Goal: Task Accomplishment & Management: Complete application form

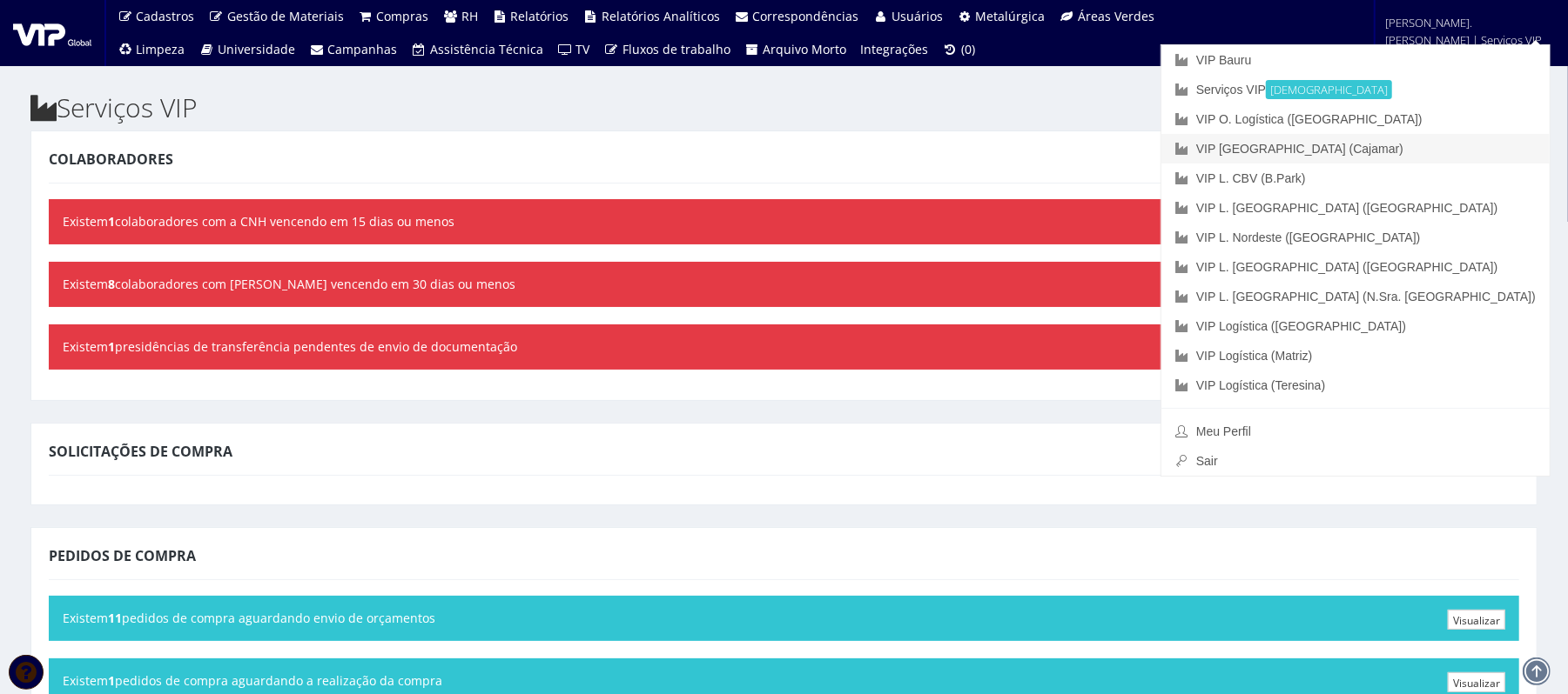
click at [1403, 149] on font "VIP [GEOGRAPHIC_DATA] (Cajamar)" at bounding box center [1300, 148] width 207 height 14
click at [1424, 150] on link "VIP [GEOGRAPHIC_DATA] (Cajamar)" at bounding box center [1355, 148] width 389 height 29
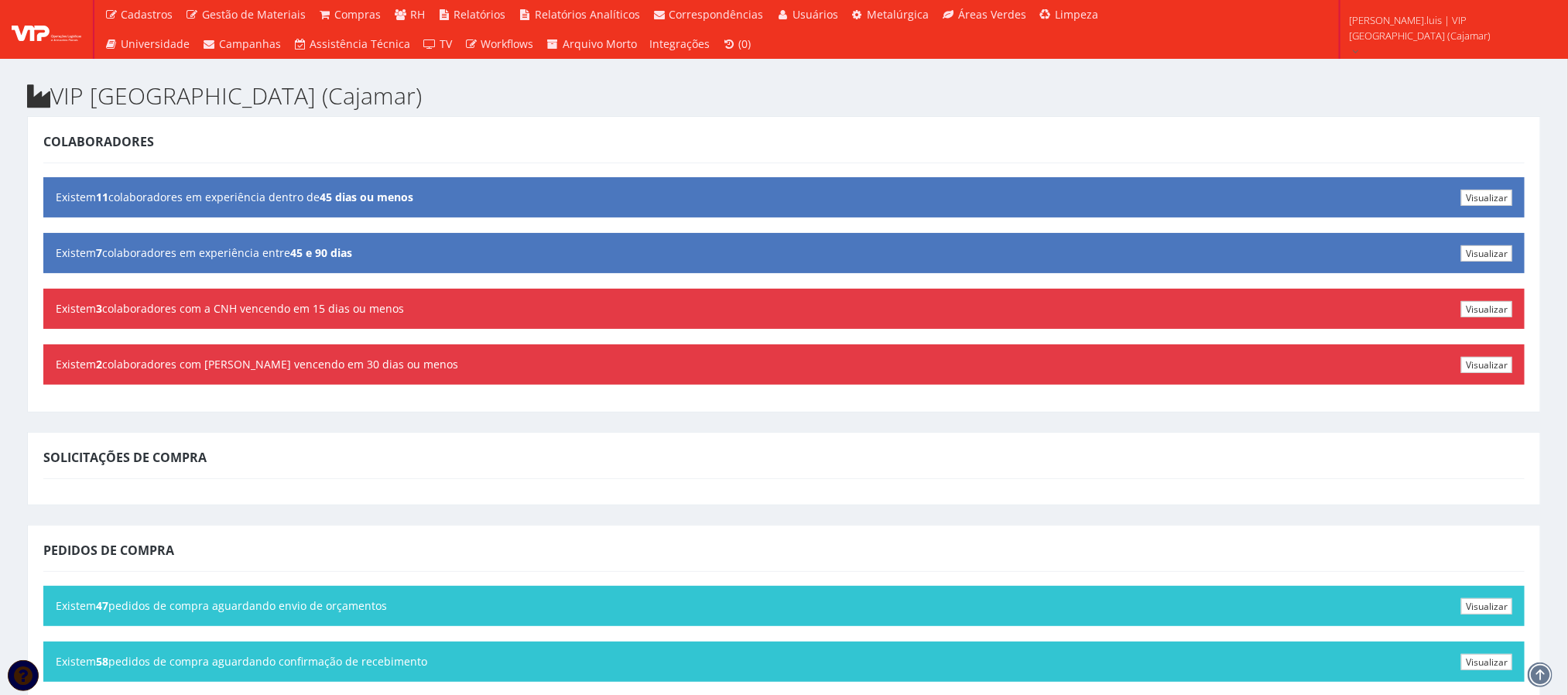
click at [992, 550] on div "Pedidos de Compra" at bounding box center [784, 553] width 1481 height 37
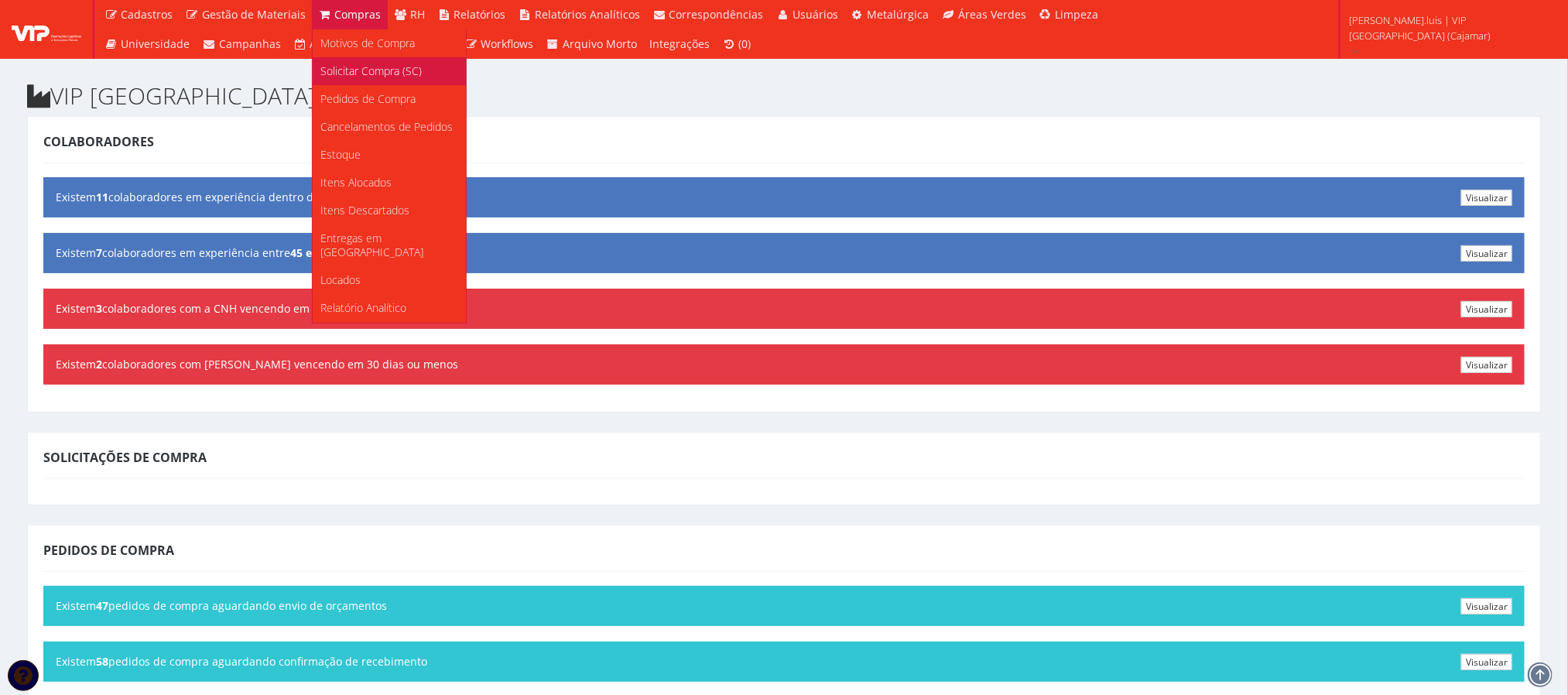
click at [341, 75] on span "Solicitar Compra (SC)" at bounding box center [371, 70] width 102 height 15
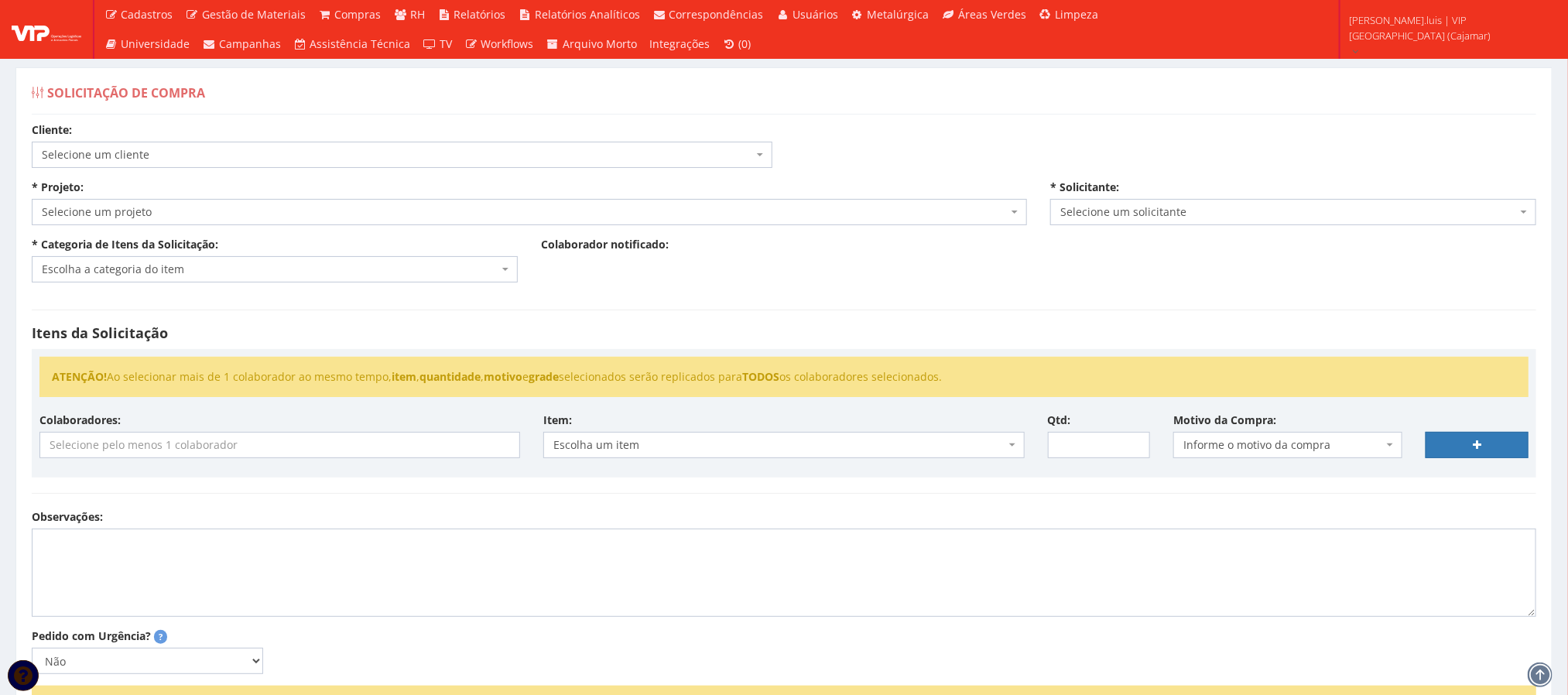
click at [363, 155] on span "Selecione um cliente" at bounding box center [397, 154] width 711 height 16
click at [965, 248] on div "Colaborador notificado:" at bounding box center [784, 254] width 510 height 35
click at [644, 148] on span "Selecione um cliente" at bounding box center [397, 154] width 711 height 16
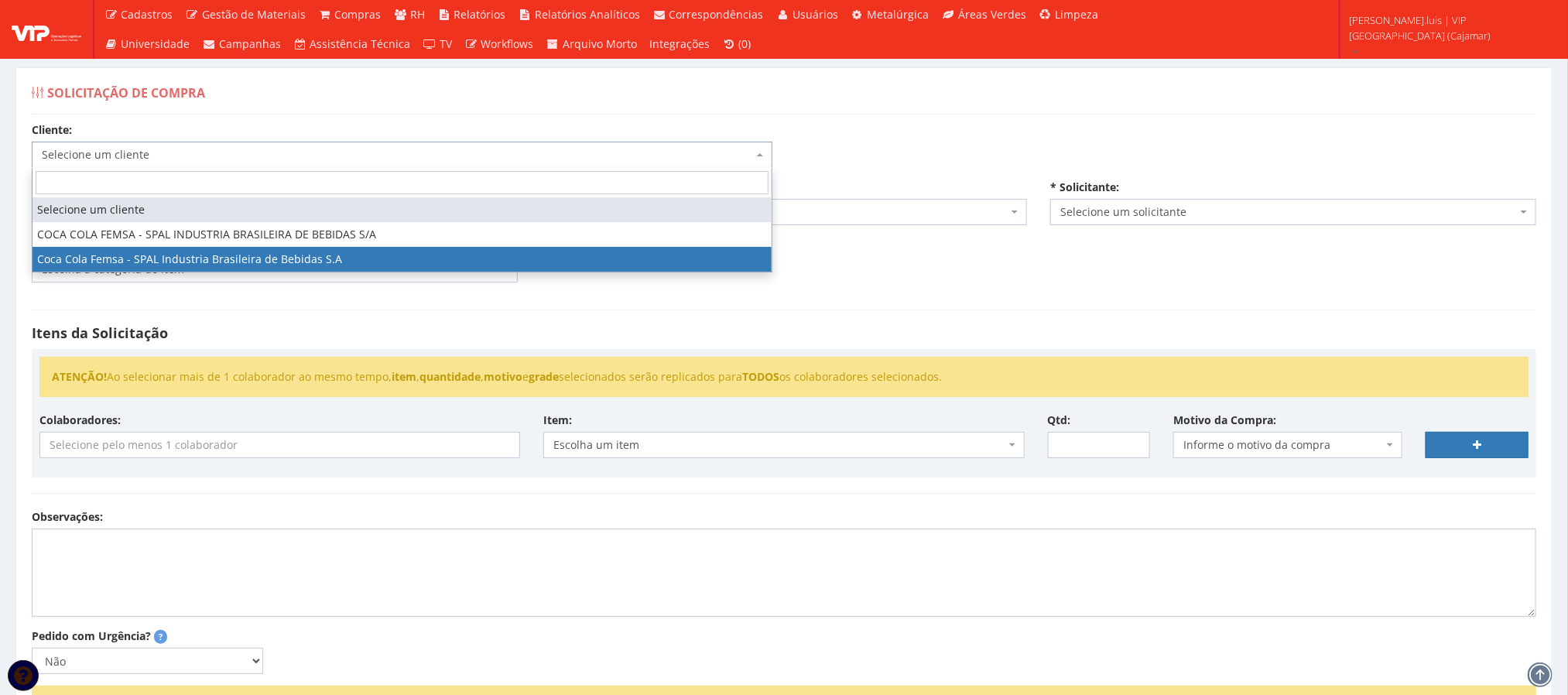
select select "51"
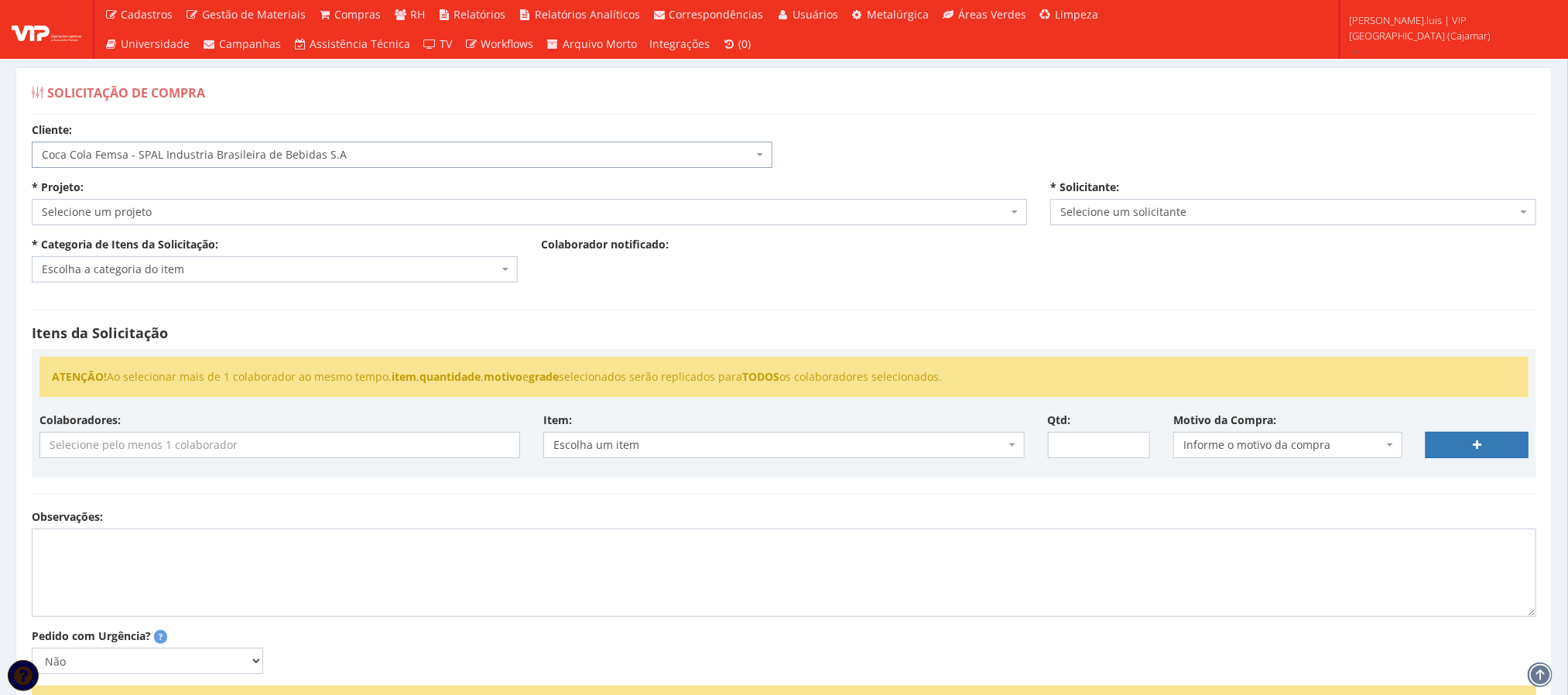
click at [355, 214] on span "Selecione um projeto" at bounding box center [524, 212] width 966 height 16
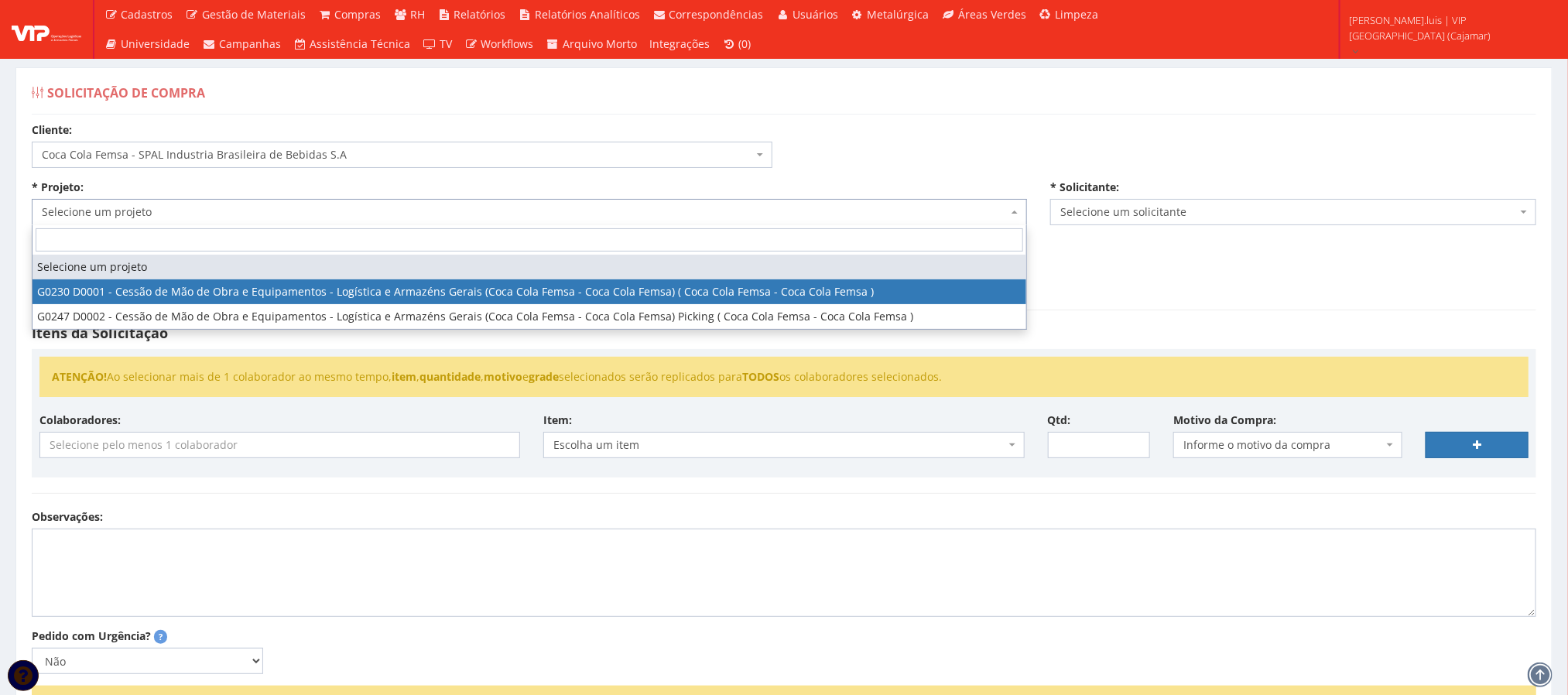
select select "230"
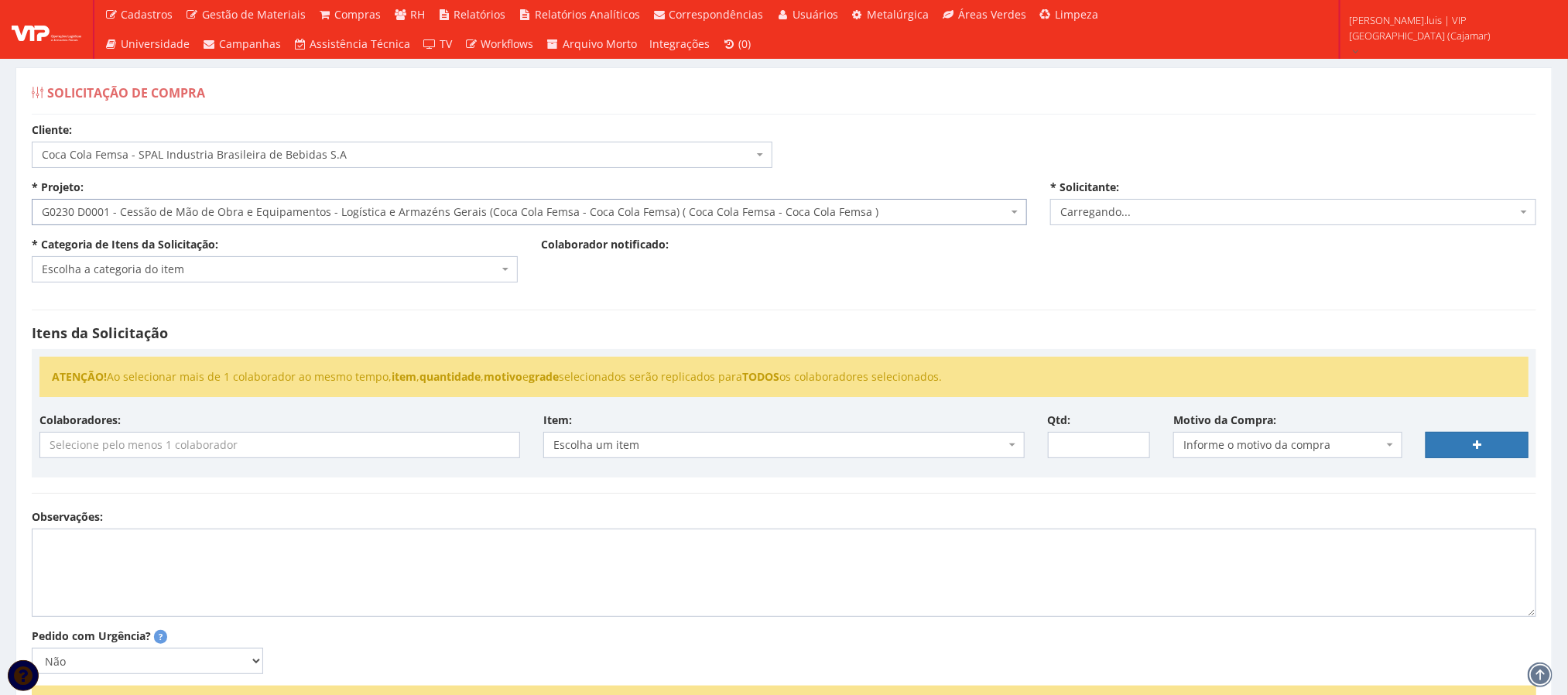
click at [360, 272] on span "Escolha a categoria do item" at bounding box center [270, 269] width 457 height 16
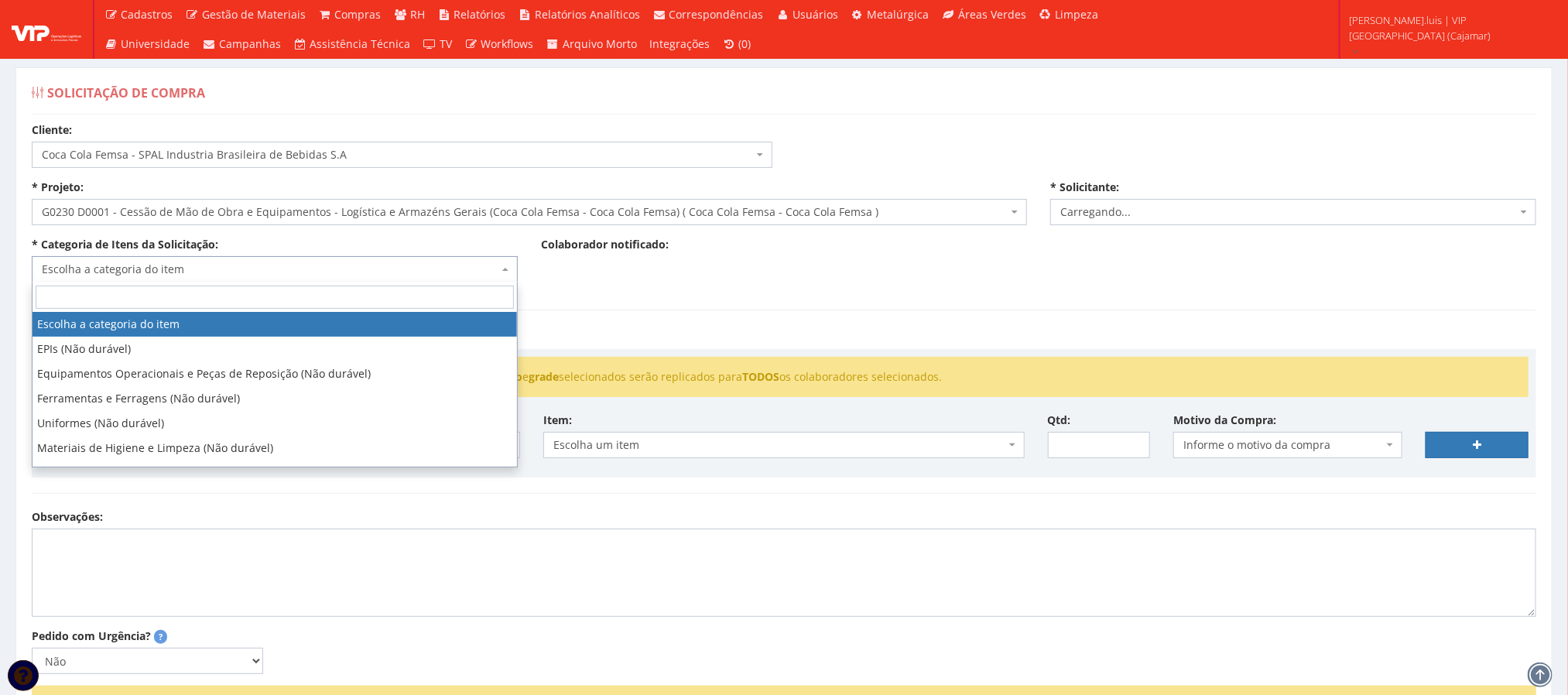
select select "3784"
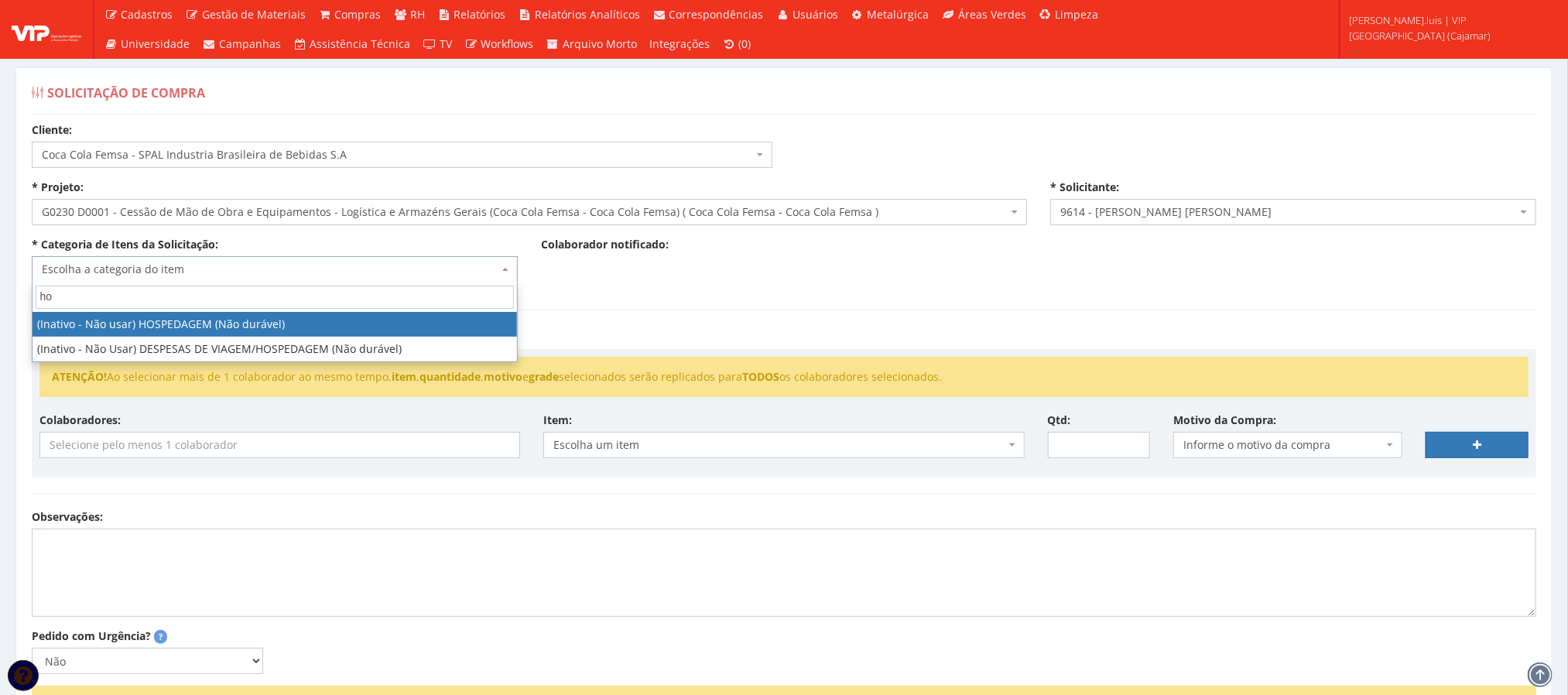
type input "h"
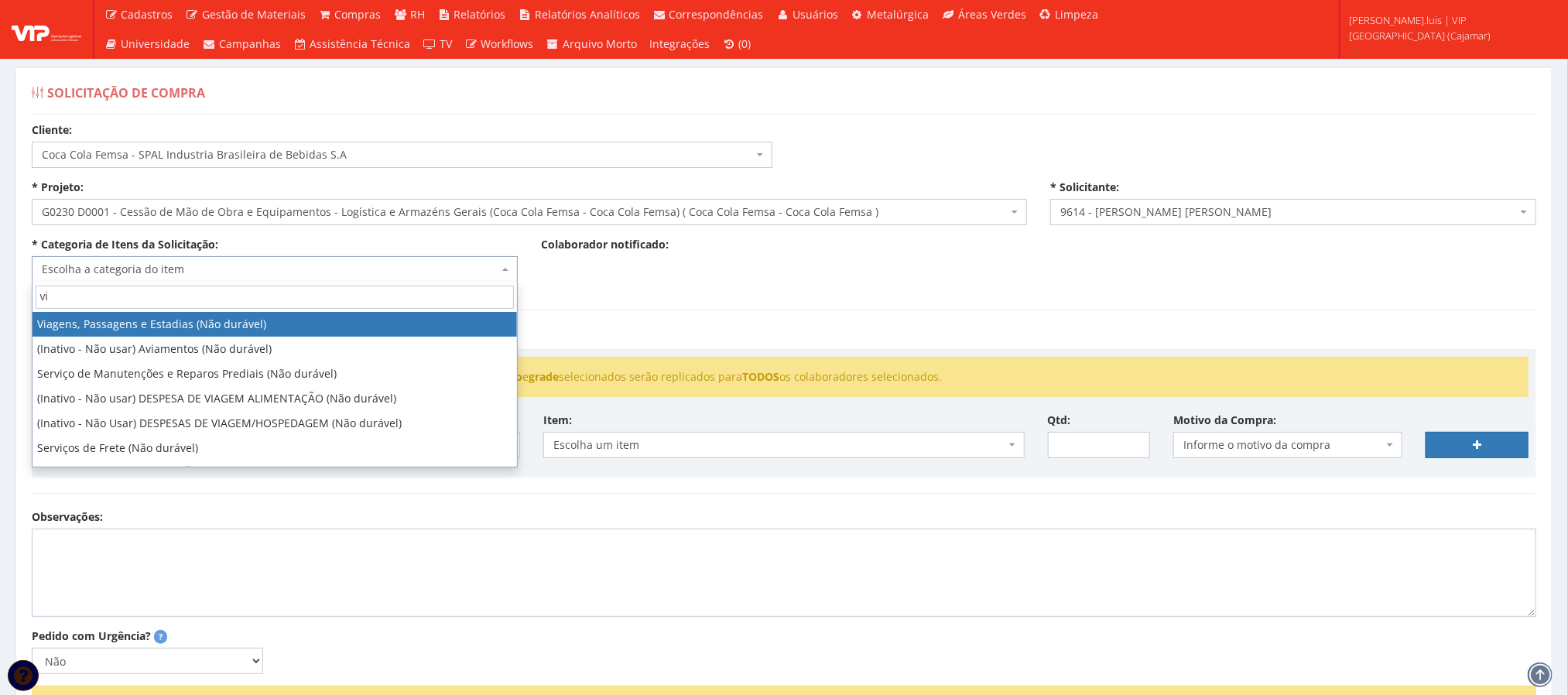
type input "vi"
select select "21"
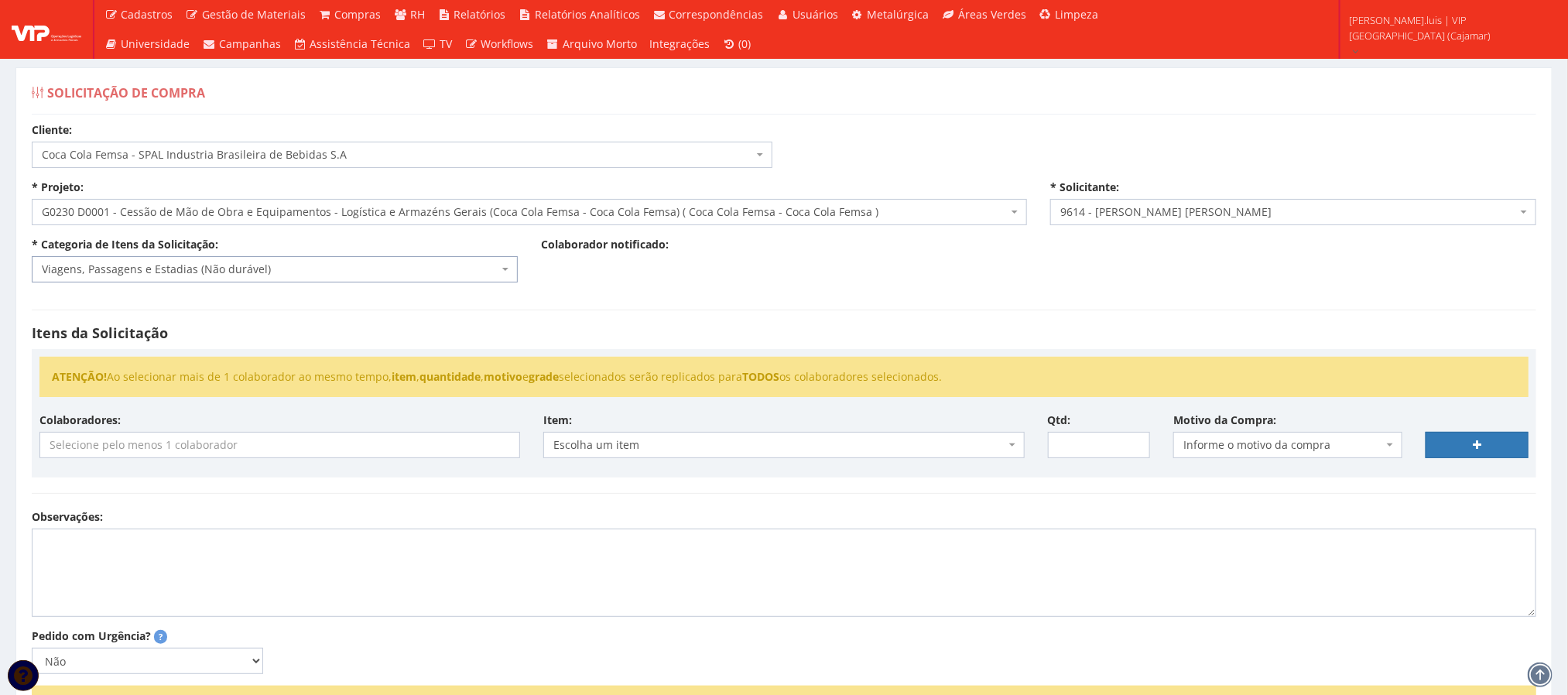
click at [327, 451] on input "search" at bounding box center [279, 444] width 478 height 25
click at [636, 367] on ul "ATENÇÃO! Ao selecionar mais de 1 colaborador ao mesmo tempo, item , quantidade …" at bounding box center [783, 377] width 1489 height 40
click at [432, 456] on input "search" at bounding box center [279, 444] width 478 height 25
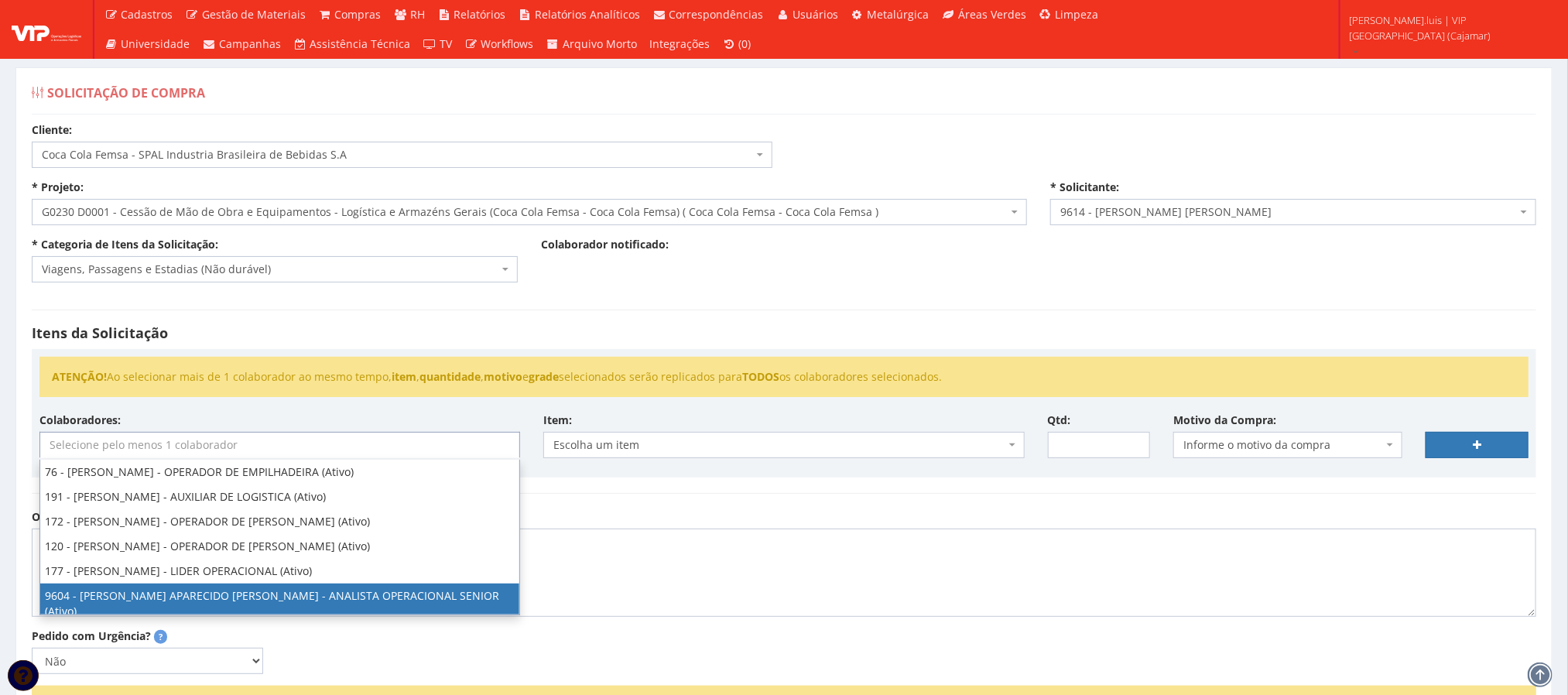
scroll to position [33, 0]
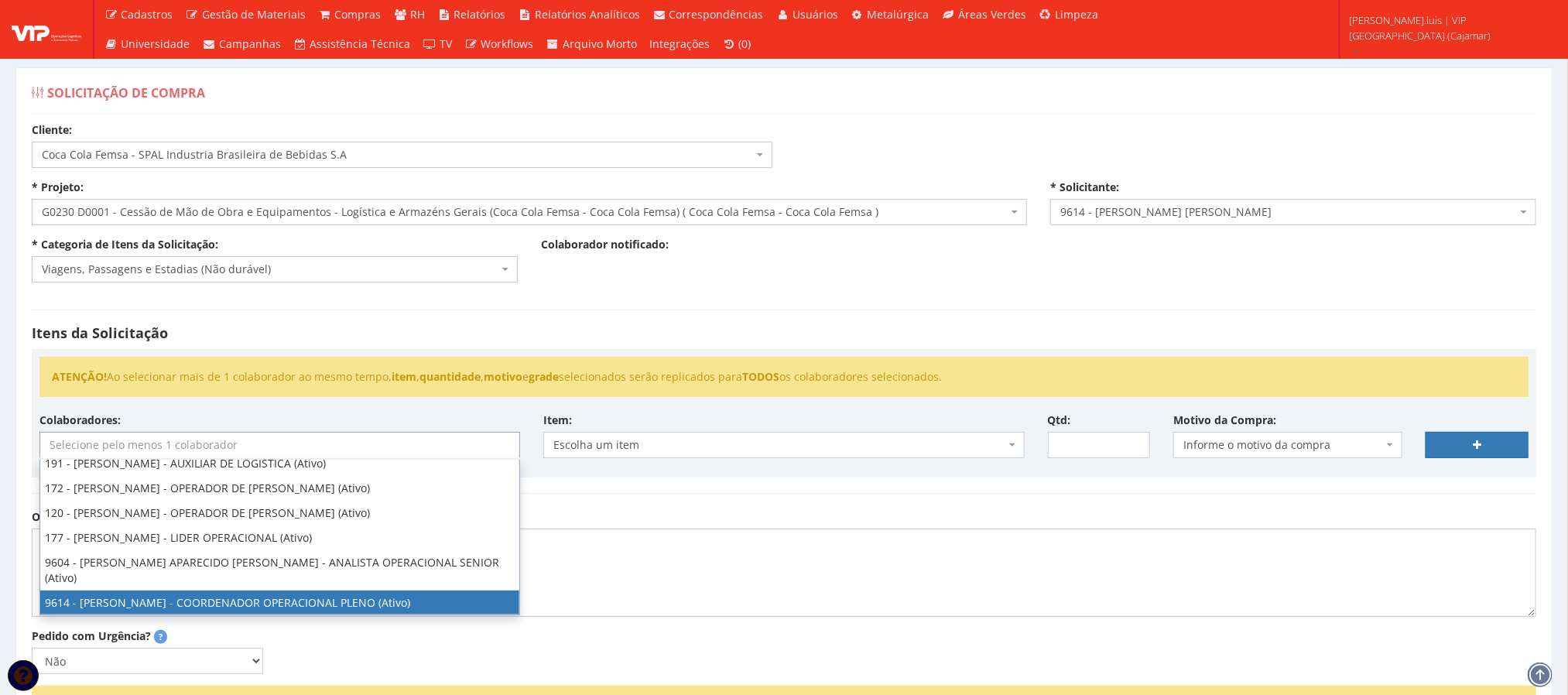
select select "3784"
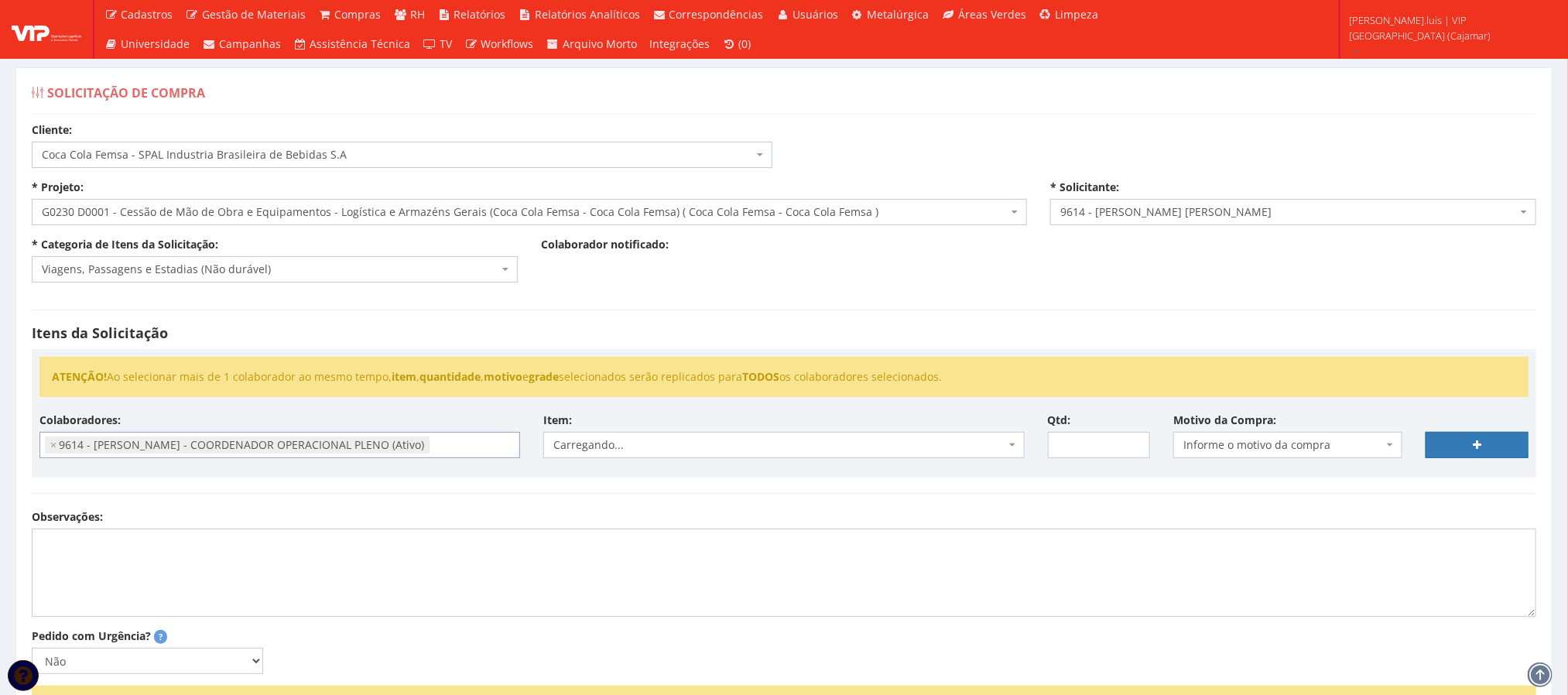
click at [679, 450] on span "Carregando..." at bounding box center [779, 445] width 451 height 16
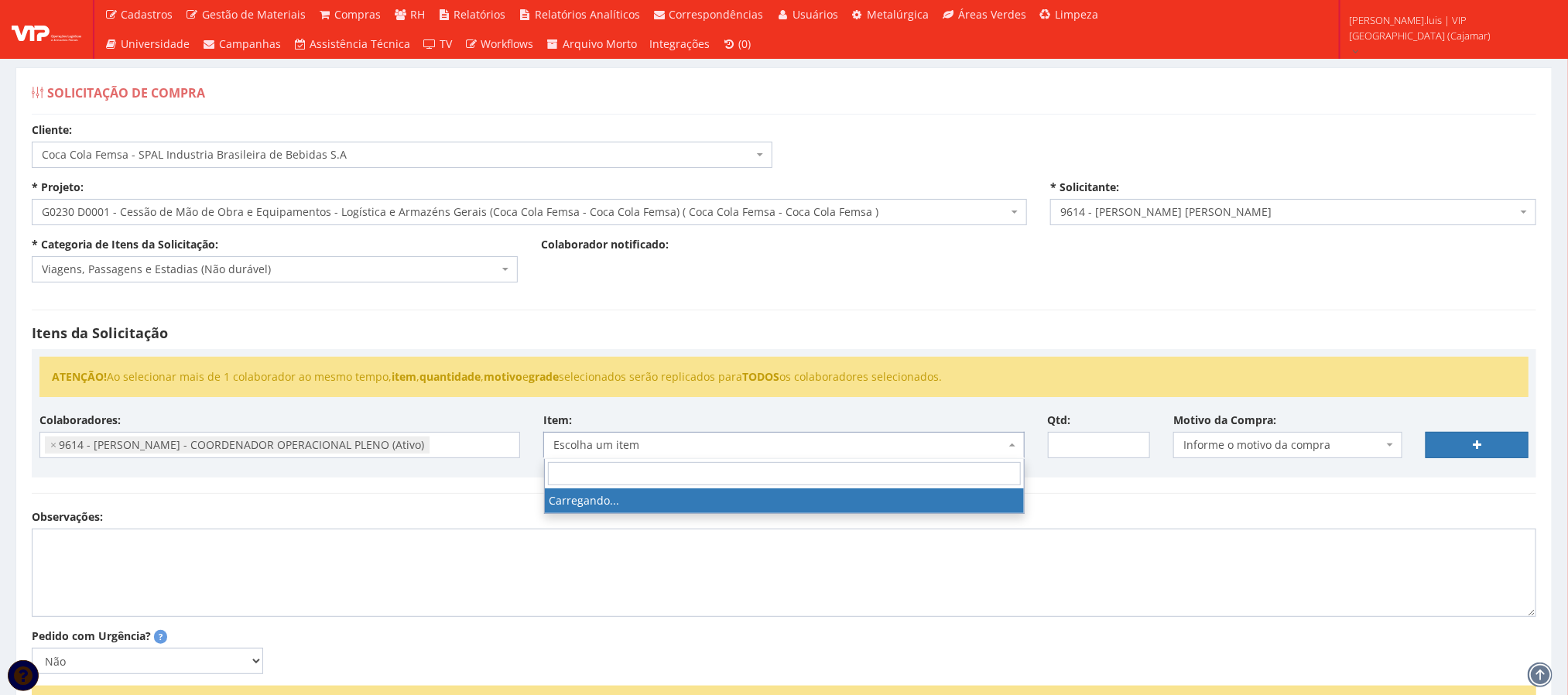
click at [679, 450] on span "Escolha um item" at bounding box center [779, 445] width 451 height 16
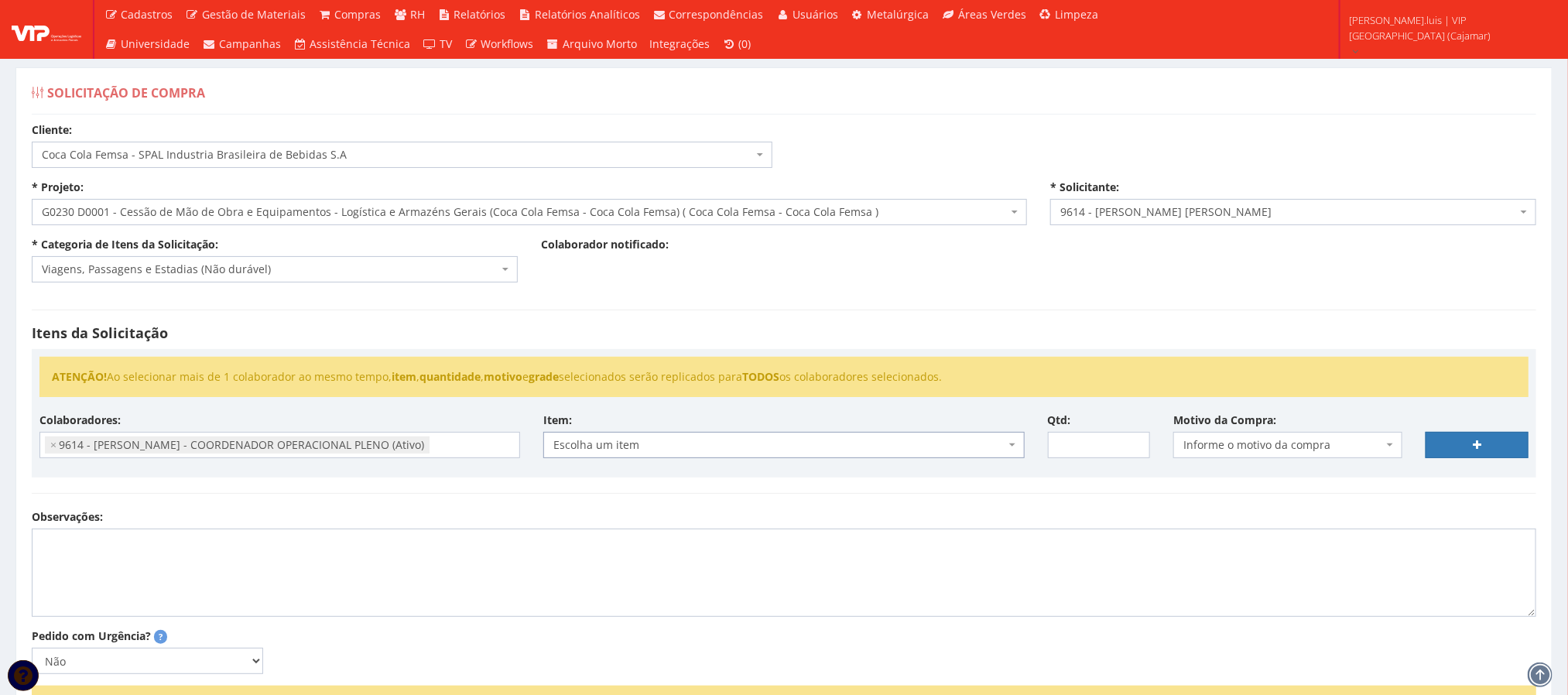
click at [681, 449] on span "Escolha um item" at bounding box center [779, 445] width 451 height 16
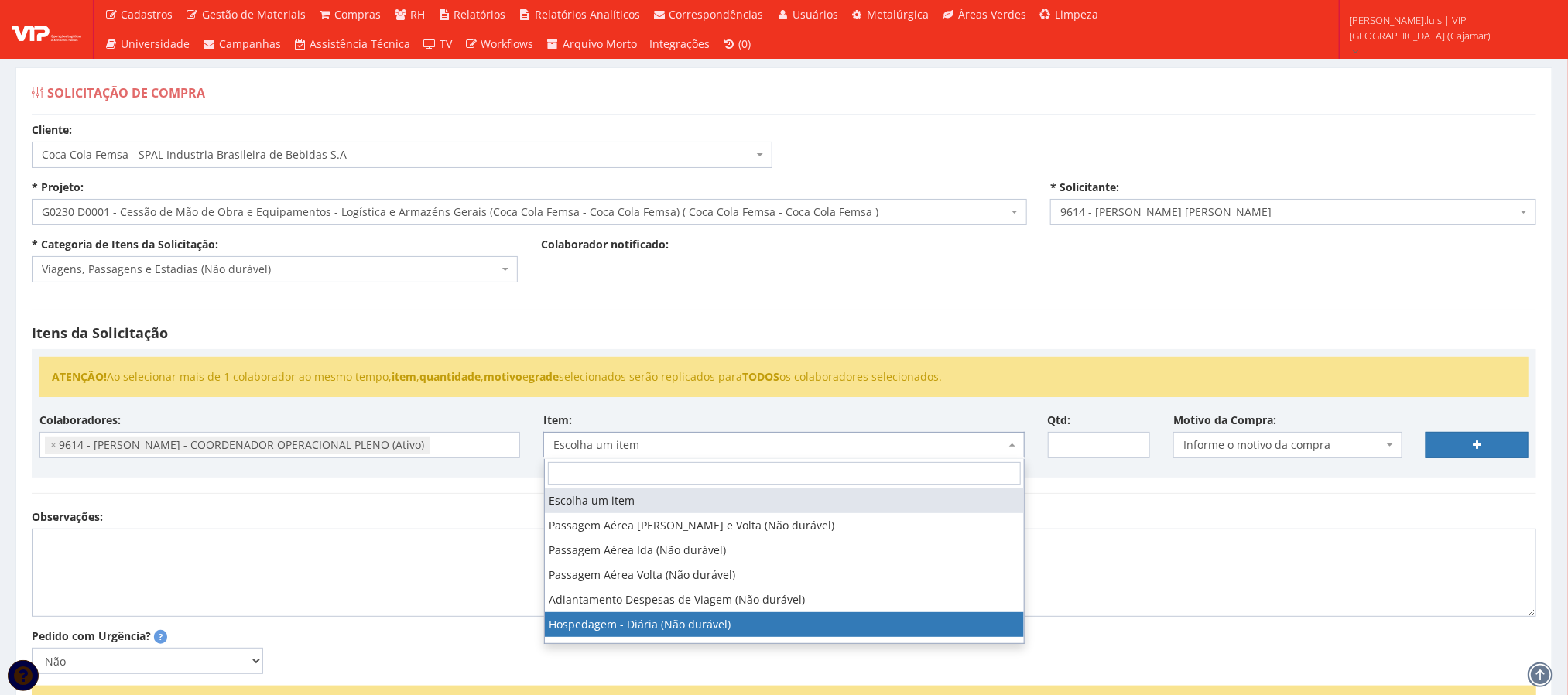
select select "403"
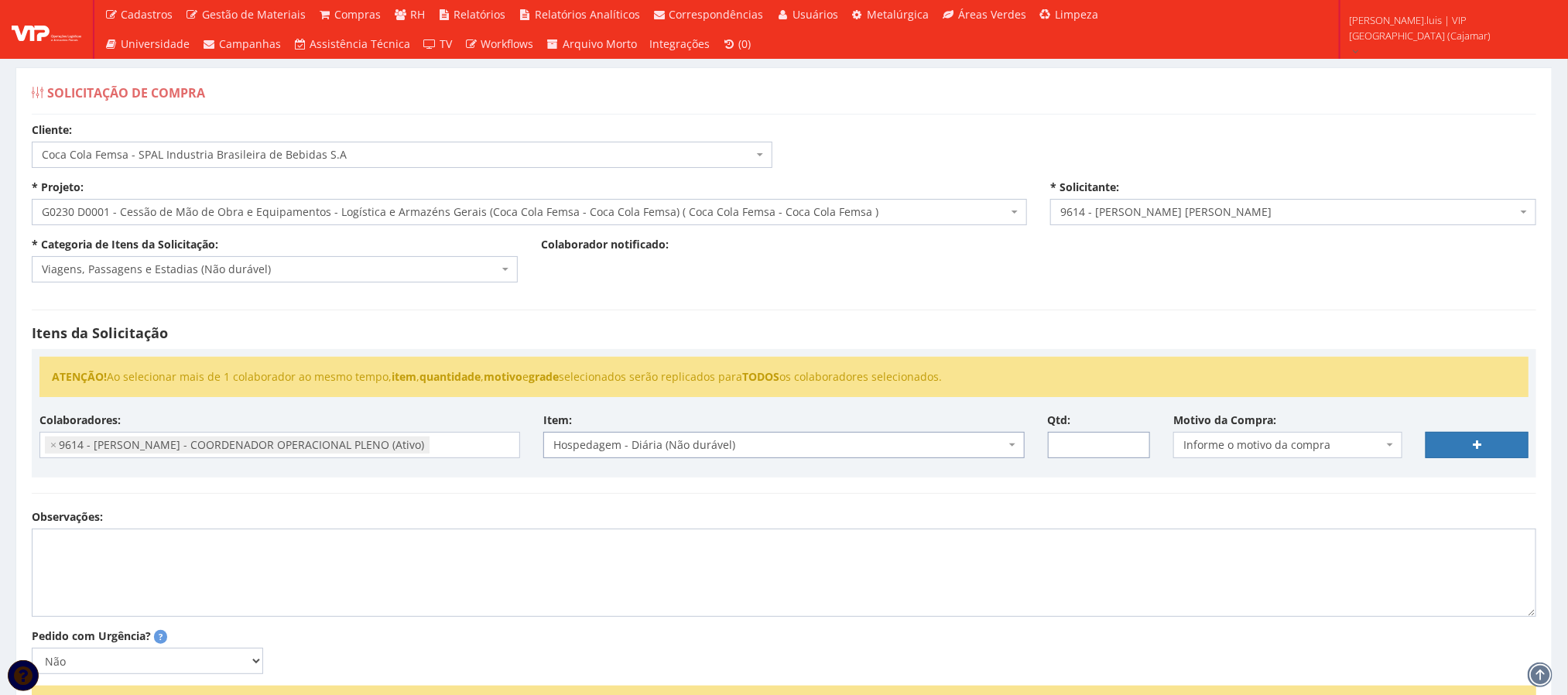
click at [1061, 448] on input "Qtd:" at bounding box center [1099, 444] width 103 height 26
click at [983, 586] on textarea "Observações:" at bounding box center [784, 573] width 1505 height 89
click at [1082, 450] on input "Qtd:" at bounding box center [1099, 444] width 103 height 26
type input "3"
click at [1384, 446] on span "Informe o motivo da compra" at bounding box center [1288, 444] width 229 height 26
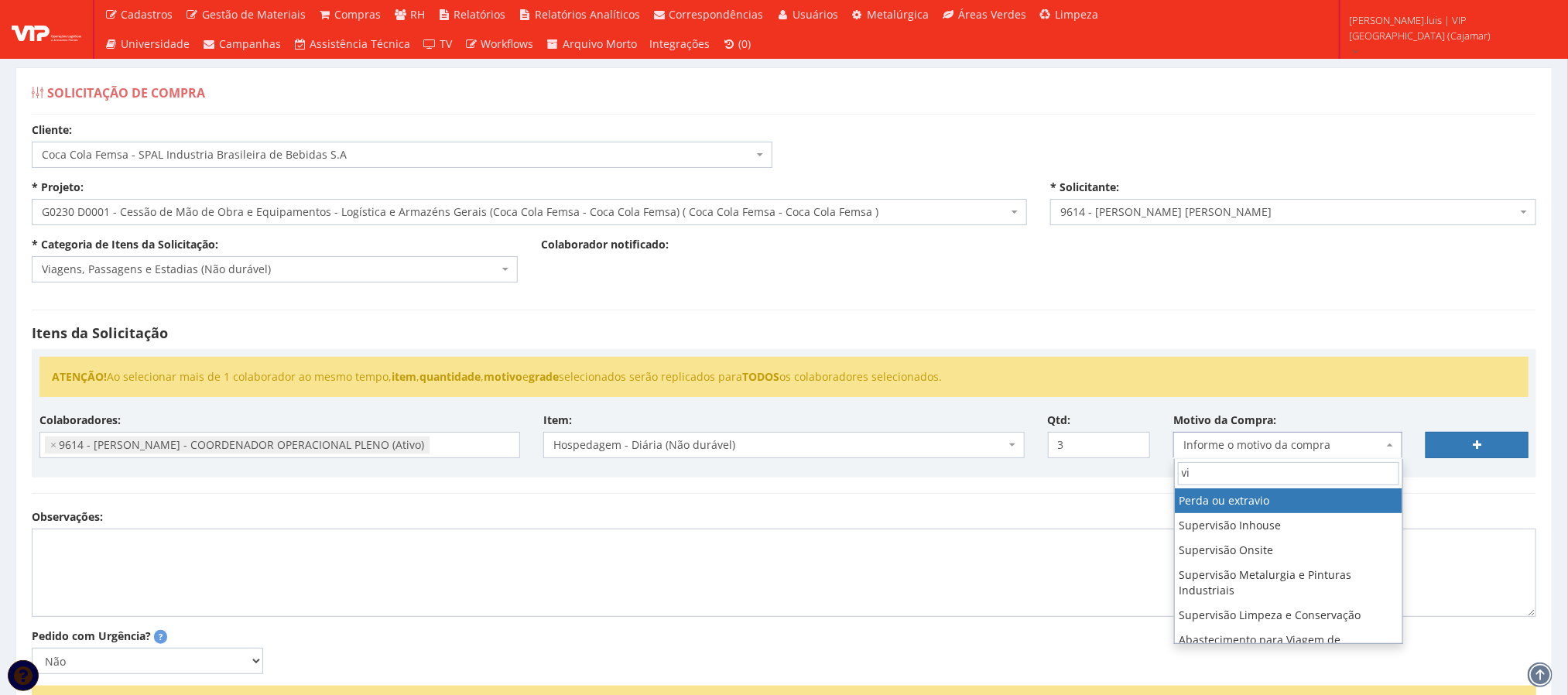
type input "v"
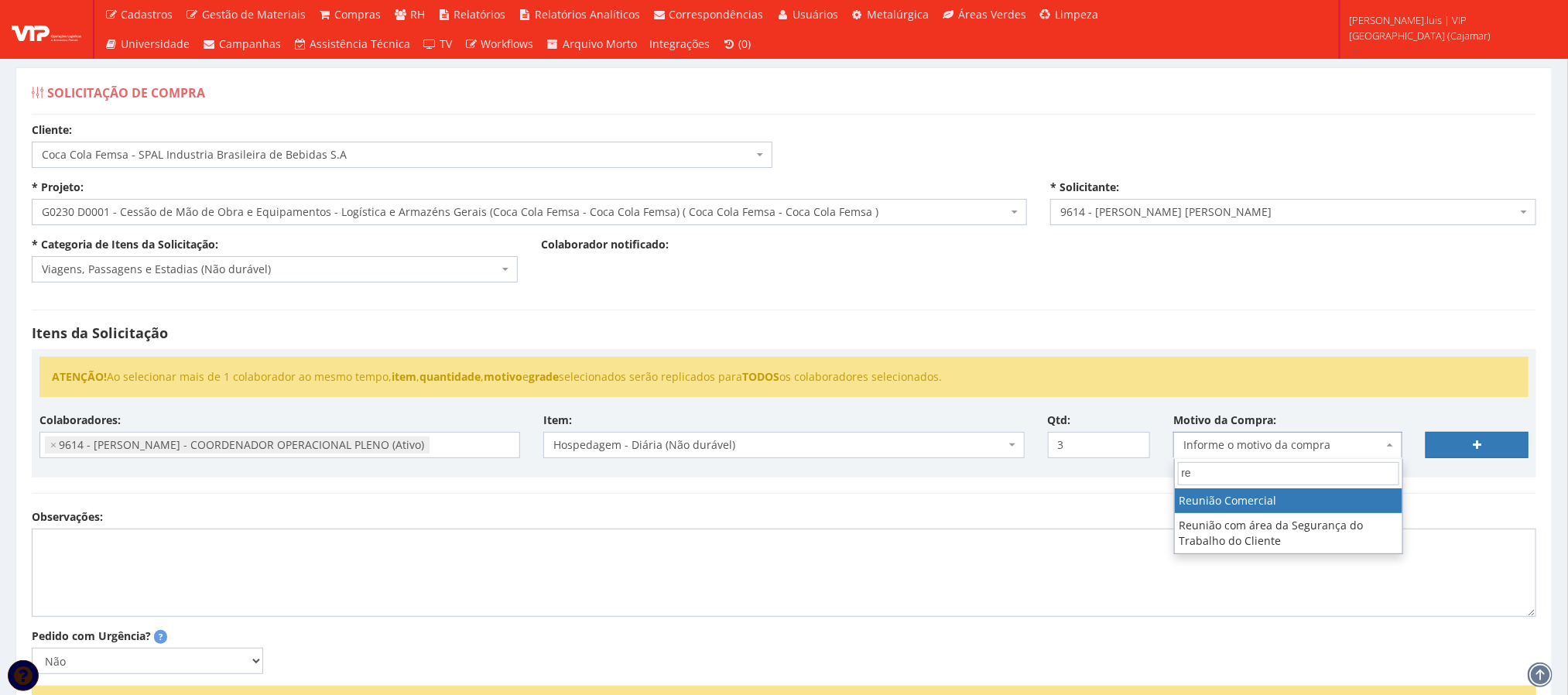
type input "r"
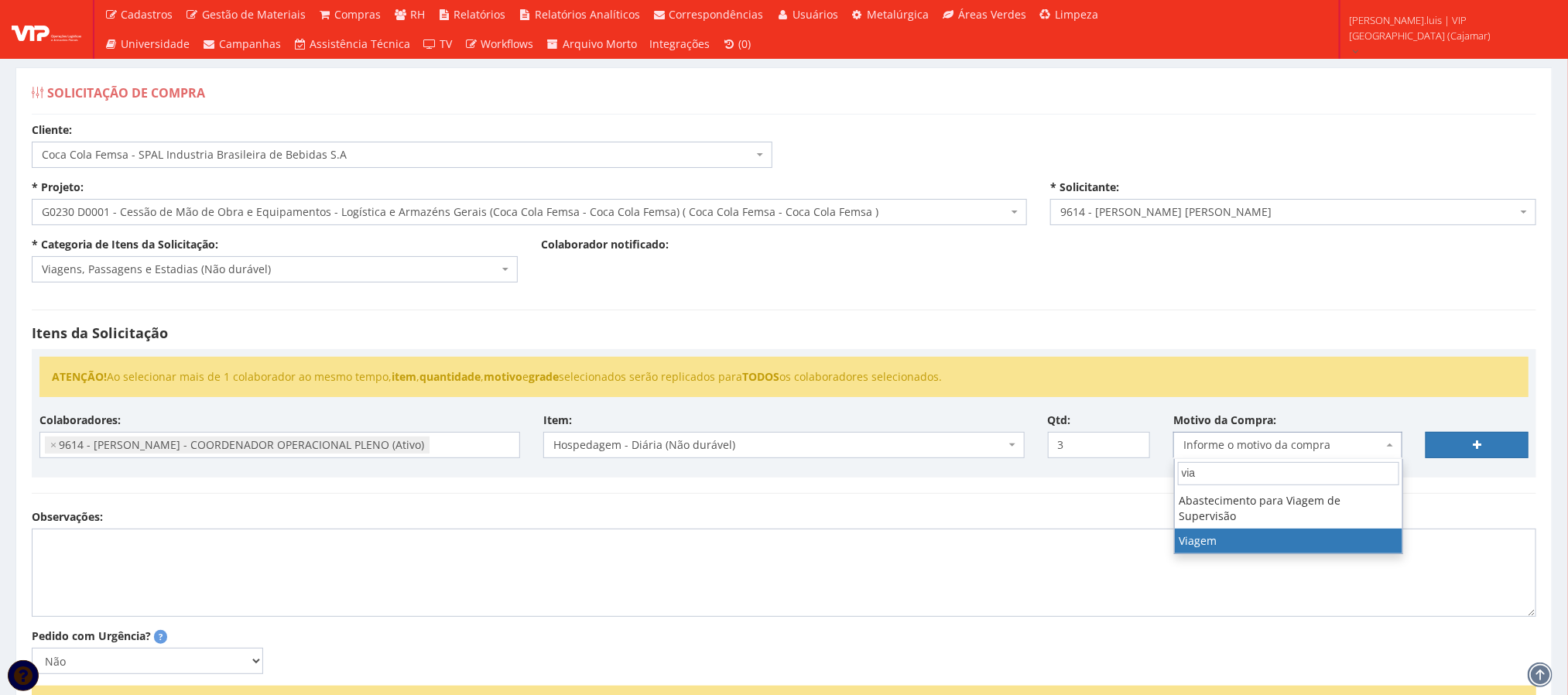
type input "via"
select select "42"
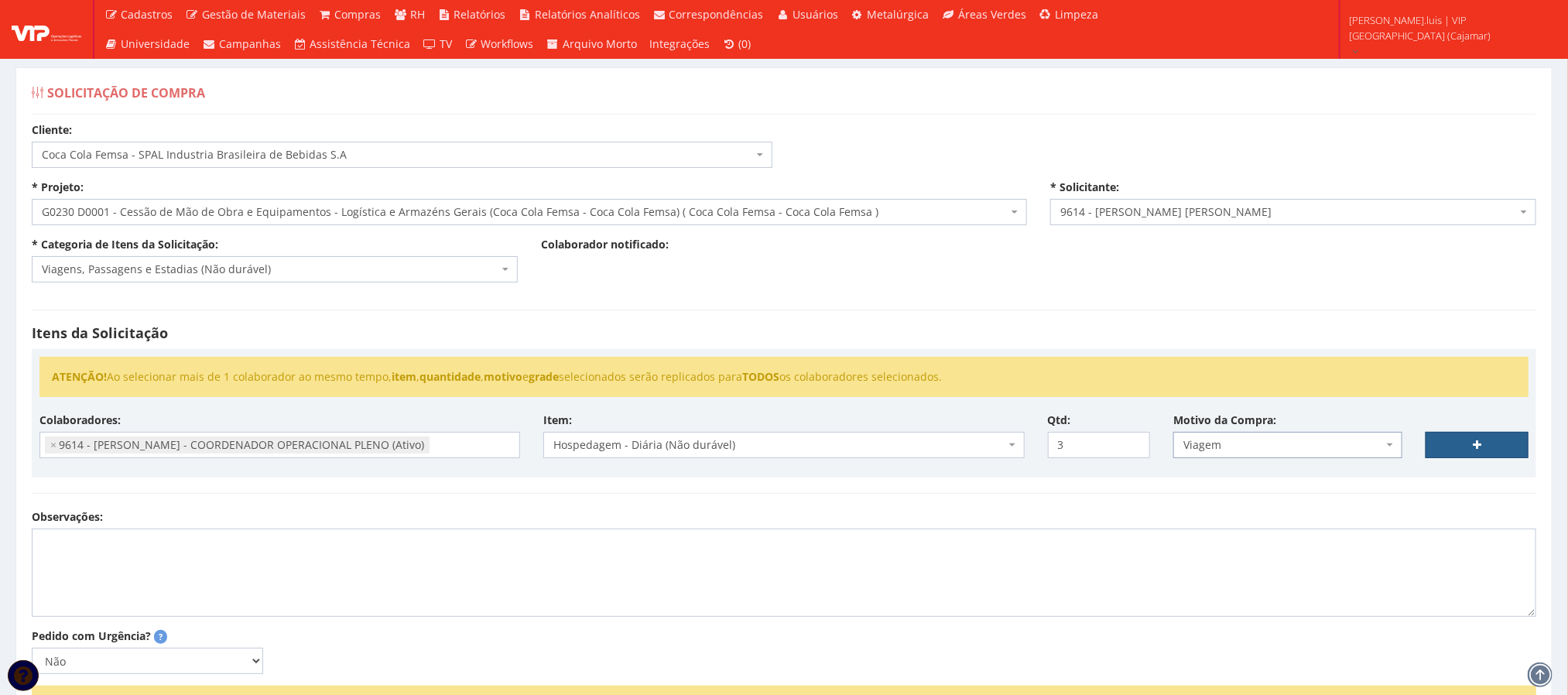
click at [1470, 444] on link at bounding box center [1477, 444] width 103 height 26
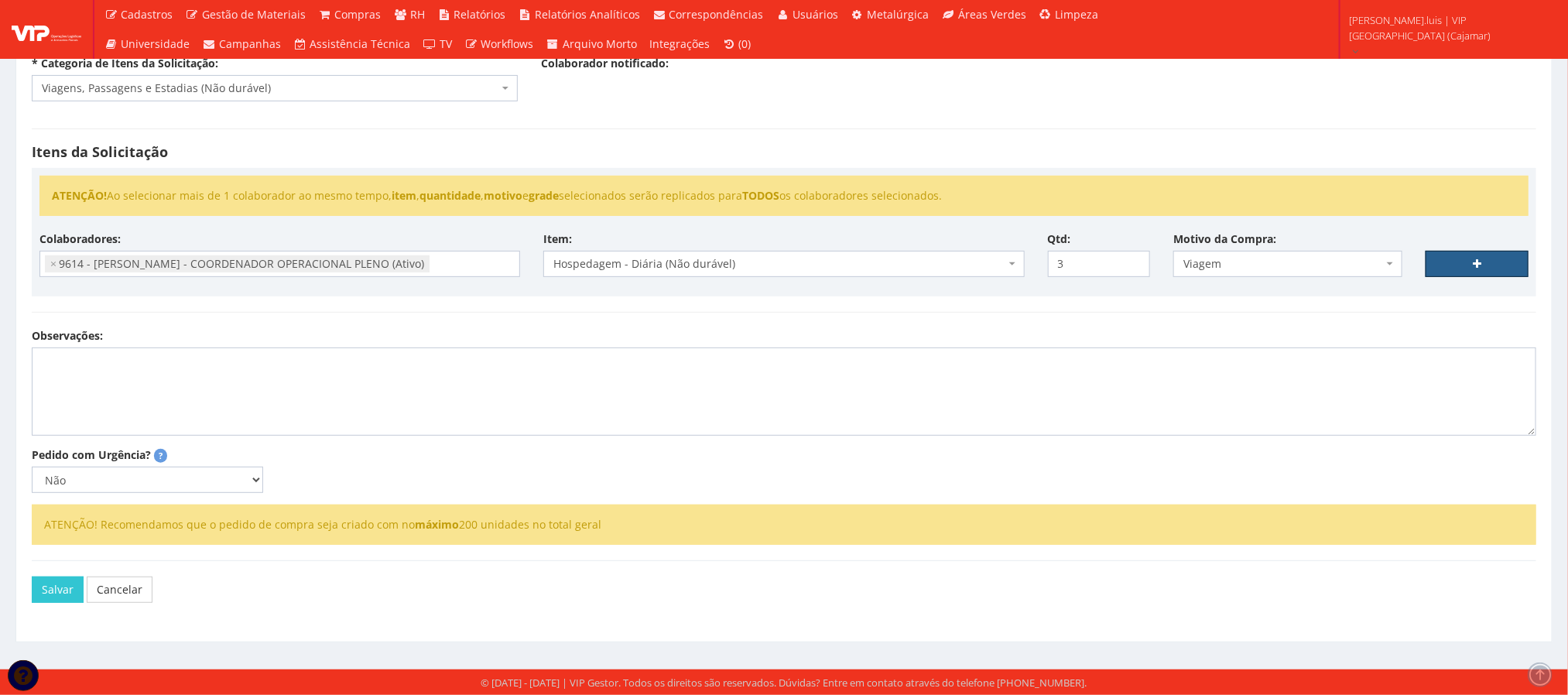
scroll to position [207, 0]
click at [194, 377] on textarea "Observações:" at bounding box center [784, 391] width 1505 height 89
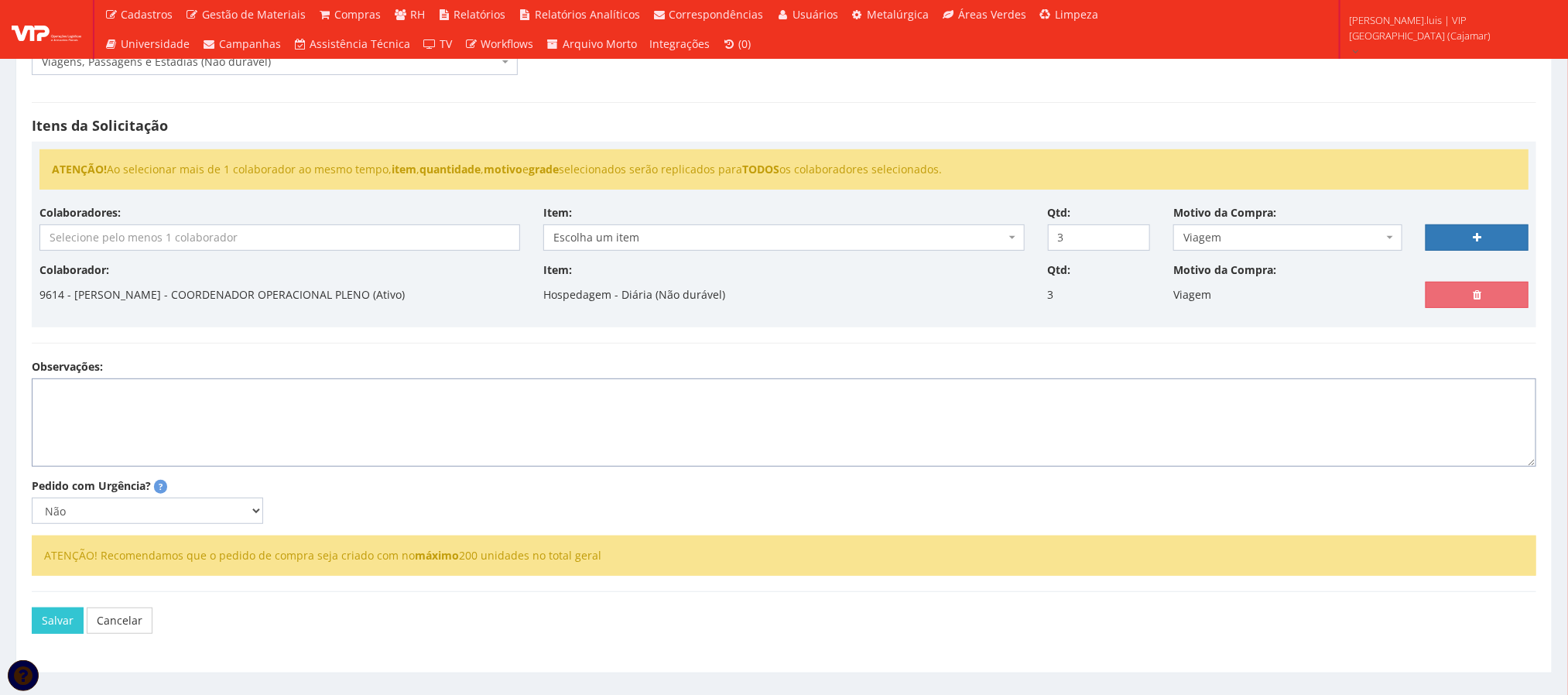
select select
type input "0"
click at [118, 403] on textarea "Agendado reunião dia 29/09 as 10h , com diretoria Vip e cliente [PERSON_NAME]" at bounding box center [784, 423] width 1505 height 89
click at [0, 0] on lt-span "reunião , dia" at bounding box center [0, 0] width 0 height 0
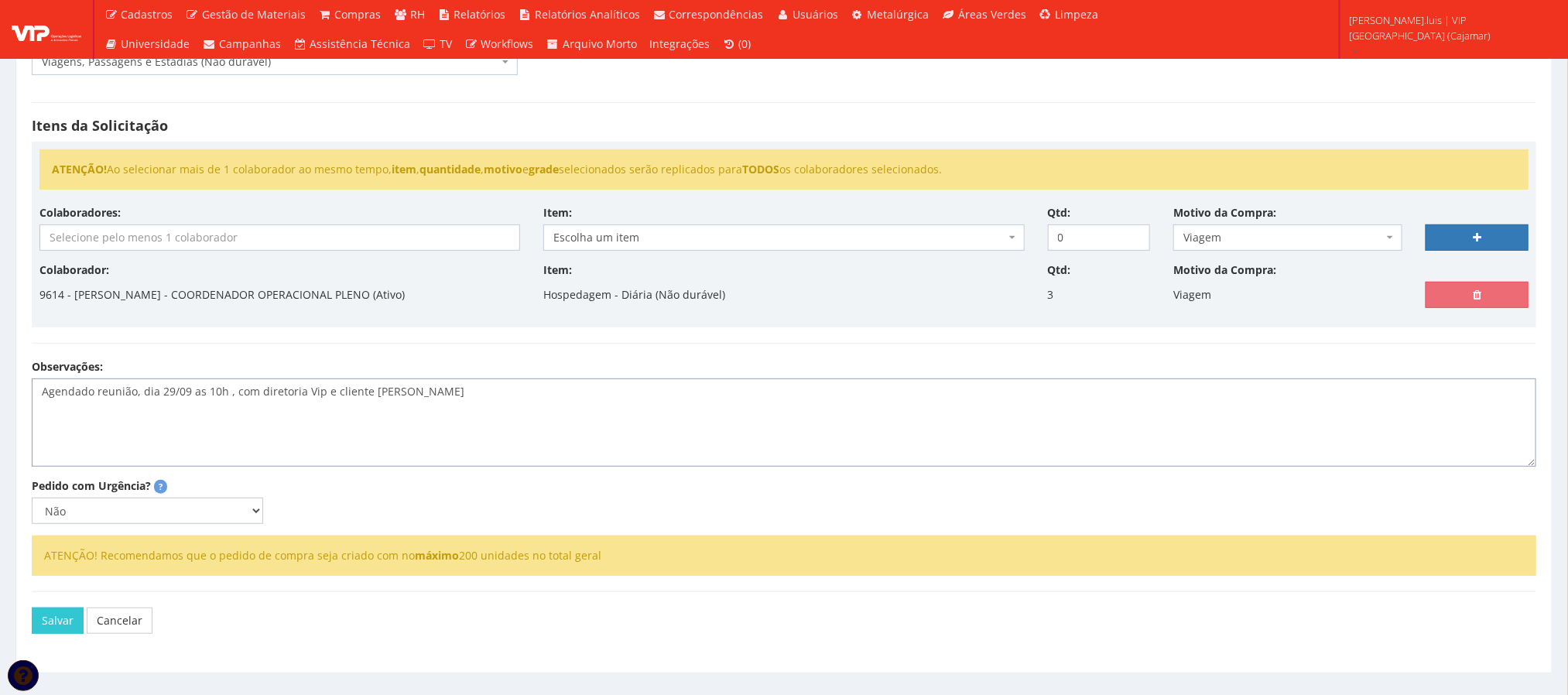
click at [131, 397] on textarea "Agendado reunião, dia 29/09 as 10h , com diretoria Vip e cliente [PERSON_NAME]" at bounding box center [784, 423] width 1505 height 89
click at [377, 400] on textarea "Agendado reunião presencial na OPL em [GEOGRAPHIC_DATA], dia 29/09 as 10h , com…" at bounding box center [784, 423] width 1505 height 89
click at [0, 0] on lt-em "10h," at bounding box center [0, 0] width 0 height 0
click at [537, 400] on textarea "Agendado reunião presencial na OPL em [GEOGRAPHIC_DATA], dia 29/09 as 10h, com …" at bounding box center [784, 423] width 1505 height 89
click at [590, 384] on textarea "Agendado reunião presencial na OPL em [GEOGRAPHIC_DATA], dia 29/09 as 10h, com …" at bounding box center [784, 423] width 1505 height 89
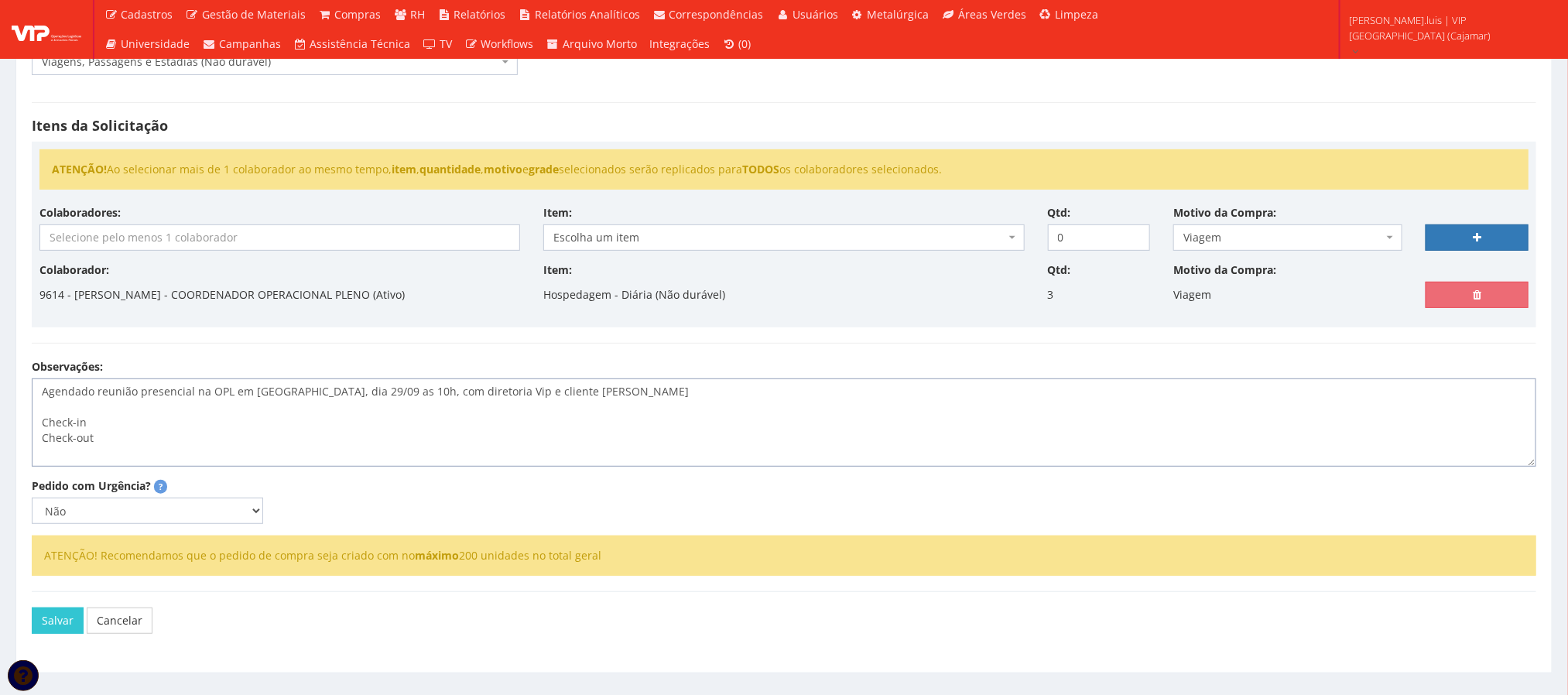
click at [194, 414] on textarea "Agendado reunião presencial na OPL em [GEOGRAPHIC_DATA], dia 29/09 as 10h, com …" at bounding box center [784, 423] width 1505 height 89
click at [159, 424] on textarea "Agendado reunião presencial na OPL em [GEOGRAPHIC_DATA], dia 29/09 as 10h, com …" at bounding box center [784, 423] width 1505 height 89
click at [107, 445] on textarea "Agendado reunião presencial na OPL em [GEOGRAPHIC_DATA], dia 29/09 as 10h, com …" at bounding box center [784, 423] width 1505 height 89
click at [158, 451] on textarea "Agendado reunião presencial na OPL em [GEOGRAPHIC_DATA], dia 29/09 as 10h, com …" at bounding box center [784, 423] width 1505 height 89
click at [154, 453] on textarea "Agendado reunião presencial na OPL em [GEOGRAPHIC_DATA], dia 29/09 as 10h, com …" at bounding box center [784, 423] width 1505 height 89
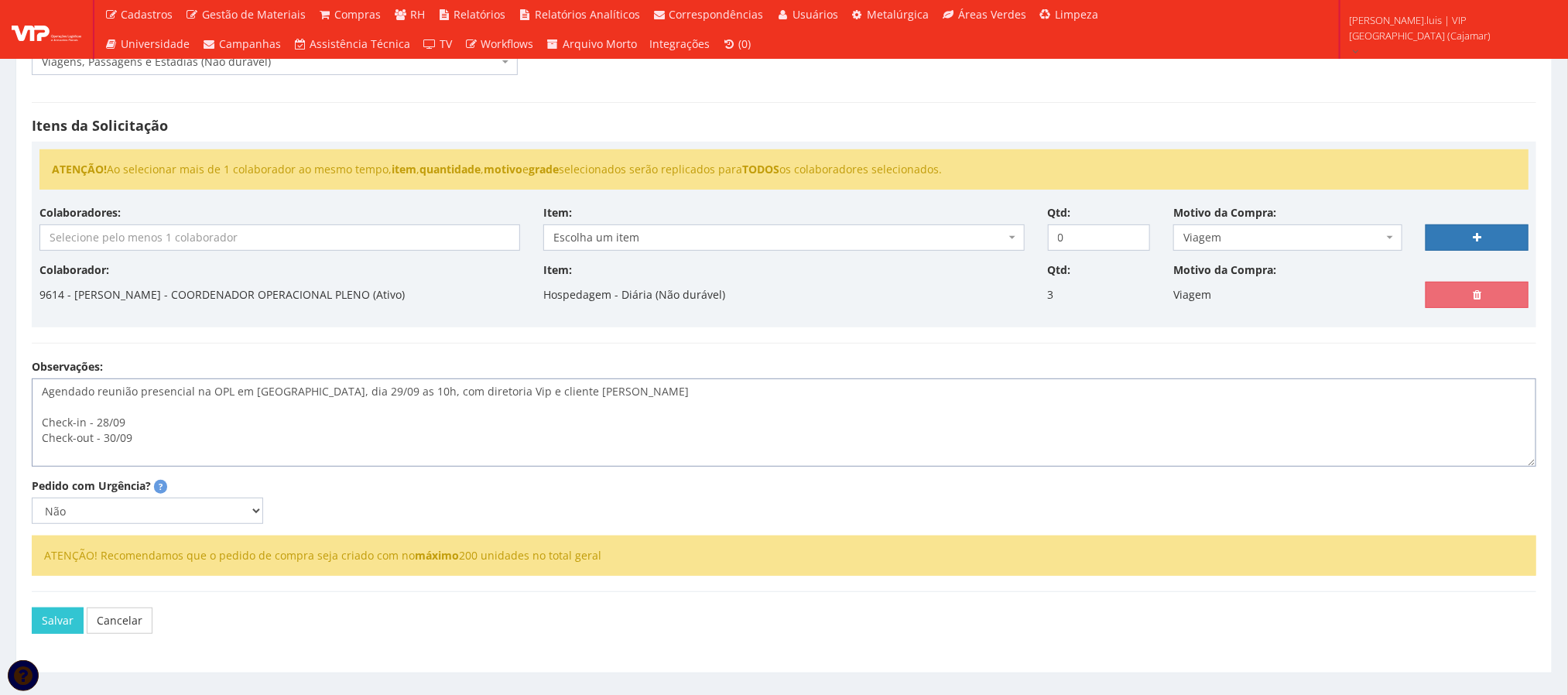
click at [175, 451] on textarea "Agendado reunião presencial na OPL em [GEOGRAPHIC_DATA], dia 29/09 as 10h, com …" at bounding box center [784, 423] width 1505 height 89
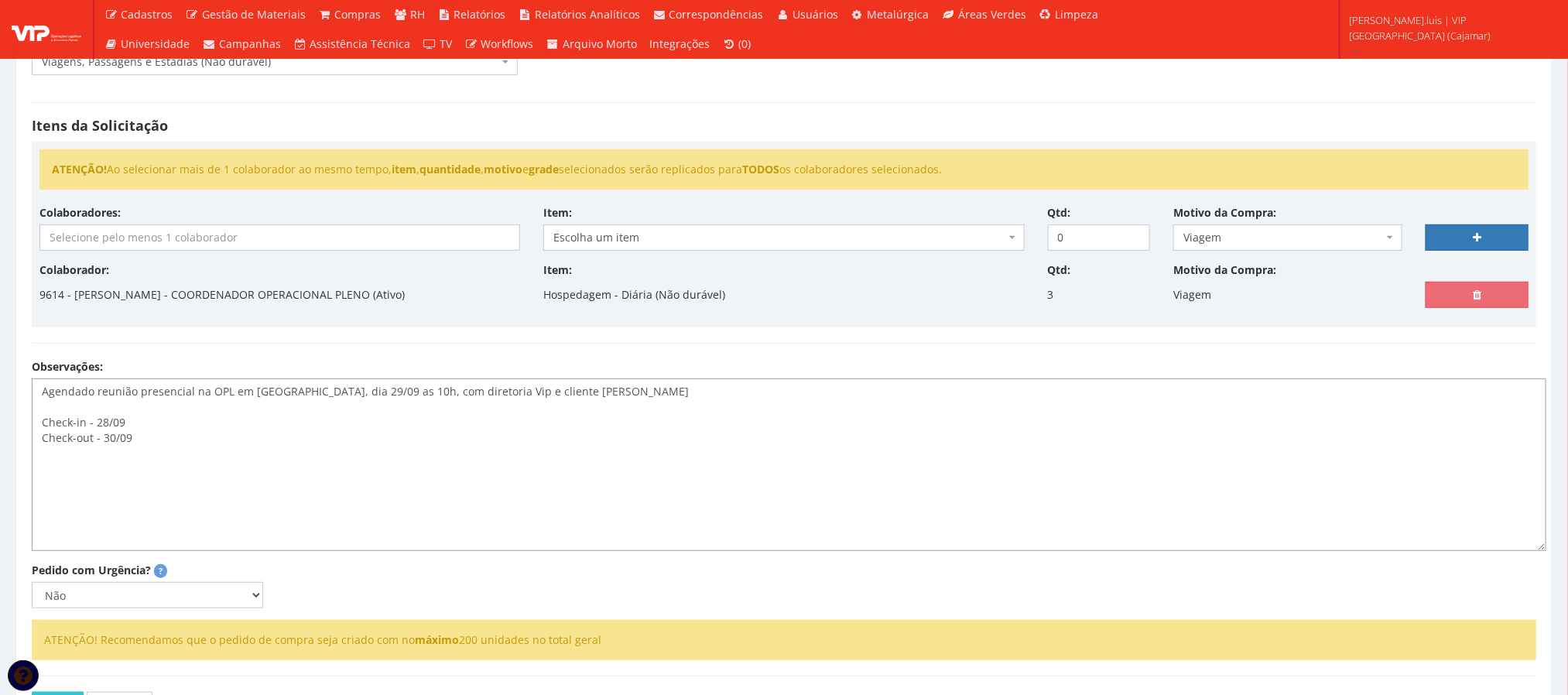
drag, startPoint x: 1532, startPoint y: 464, endPoint x: 1519, endPoint y: 583, distance: 119.7
click at [1533, 551] on textarea "Agendado reunião presencial na OPL em [GEOGRAPHIC_DATA], dia 29/09 as 10h, com …" at bounding box center [789, 464] width 1515 height 173
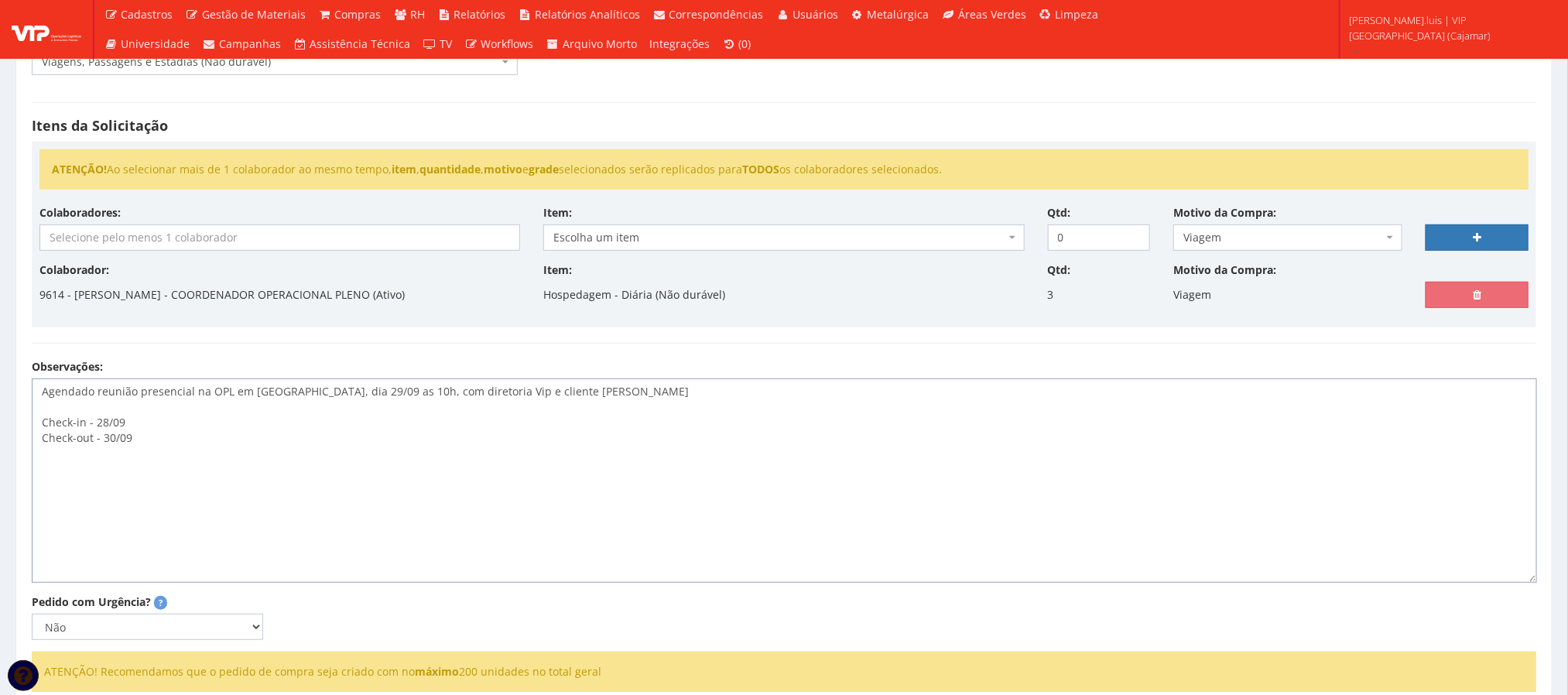
click at [63, 469] on textarea "Agendado reunião presencial na OPL em [GEOGRAPHIC_DATA], dia 29/09 as 10h, com …" at bounding box center [785, 480] width 1505 height 204
click at [59, 475] on textarea "Agendado reunião presencial na OPL em [GEOGRAPHIC_DATA], dia 29/09 as 10h, com …" at bounding box center [785, 480] width 1505 height 204
click at [0, 0] on lt-span "Combustível médi o" at bounding box center [0, 0] width 0 height 0
click at [181, 476] on textarea "Agendado reunião presencial na OPL em [GEOGRAPHIC_DATA], dia 29/09 as 10h, com …" at bounding box center [785, 480] width 1505 height 204
click at [0, 0] on lt-span "km" at bounding box center [0, 0] width 0 height 0
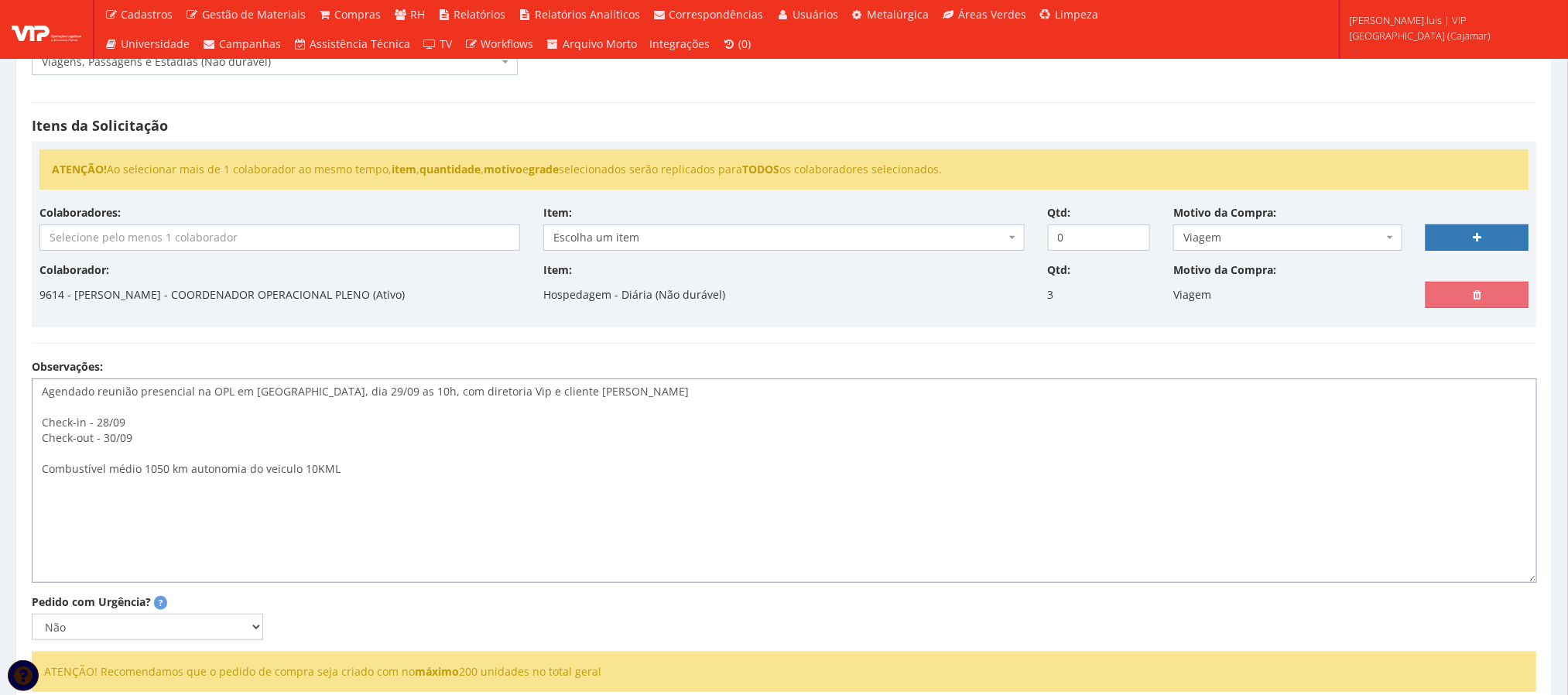
click at [280, 474] on textarea "Agendado reunião presencial na OPL em [GEOGRAPHIC_DATA], dia 29/09 as 10h, com …" at bounding box center [785, 480] width 1505 height 204
click at [0, 0] on lt-strong "í" at bounding box center [0, 0] width 0 height 0
click at [353, 475] on textarea "Agendado reunião presencial na OPL em [GEOGRAPHIC_DATA], dia 29/09 as 10h, com …" at bounding box center [785, 480] width 1505 height 204
click at [557, 472] on textarea "Agendado reunião presencial na OPL em [GEOGRAPHIC_DATA], dia 29/09 as 10h, com …" at bounding box center [785, 480] width 1505 height 204
click at [456, 472] on textarea "Agendado reunião presencial na OPL em [GEOGRAPHIC_DATA], dia 29/09 as 10h, com …" at bounding box center [785, 480] width 1505 height 204
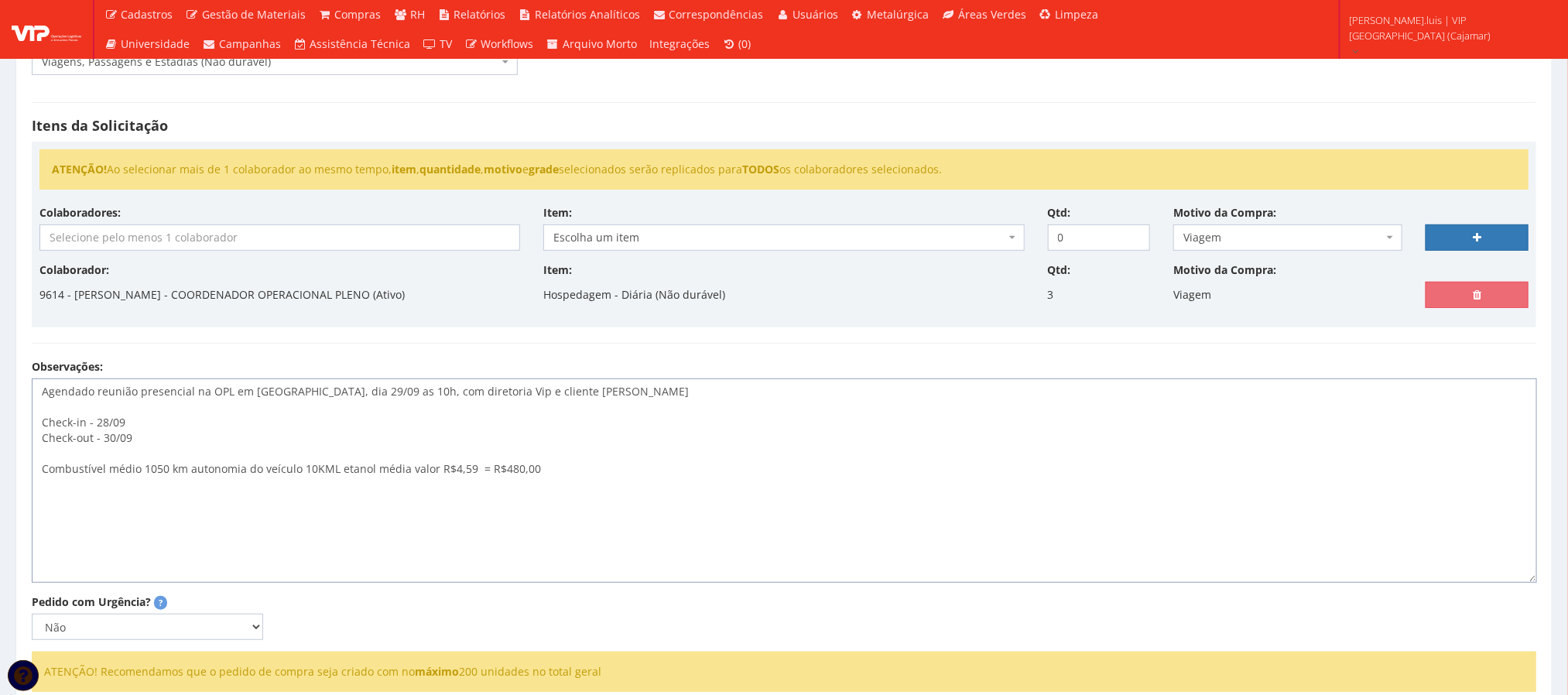
click at [0, 0] on lt-em "R$ 4,59" at bounding box center [0, 0] width 0 height 0
click at [518, 474] on textarea "Agendado reunião presencial na OPL em [GEOGRAPHIC_DATA], dia 29/09 as 10h, com …" at bounding box center [785, 480] width 1505 height 204
click at [0, 0] on lt-em "R$ 480,00" at bounding box center [0, 0] width 0 height 0
click at [576, 521] on textarea "Agendado reunião presencial na OPL em [GEOGRAPHIC_DATA], dia 29/09 as 10h, com …" at bounding box center [785, 480] width 1505 height 204
click at [187, 441] on textarea "Agendado reunião presencial na OPL em [GEOGRAPHIC_DATA], dia 29/09 as 10h, com …" at bounding box center [785, 480] width 1505 height 204
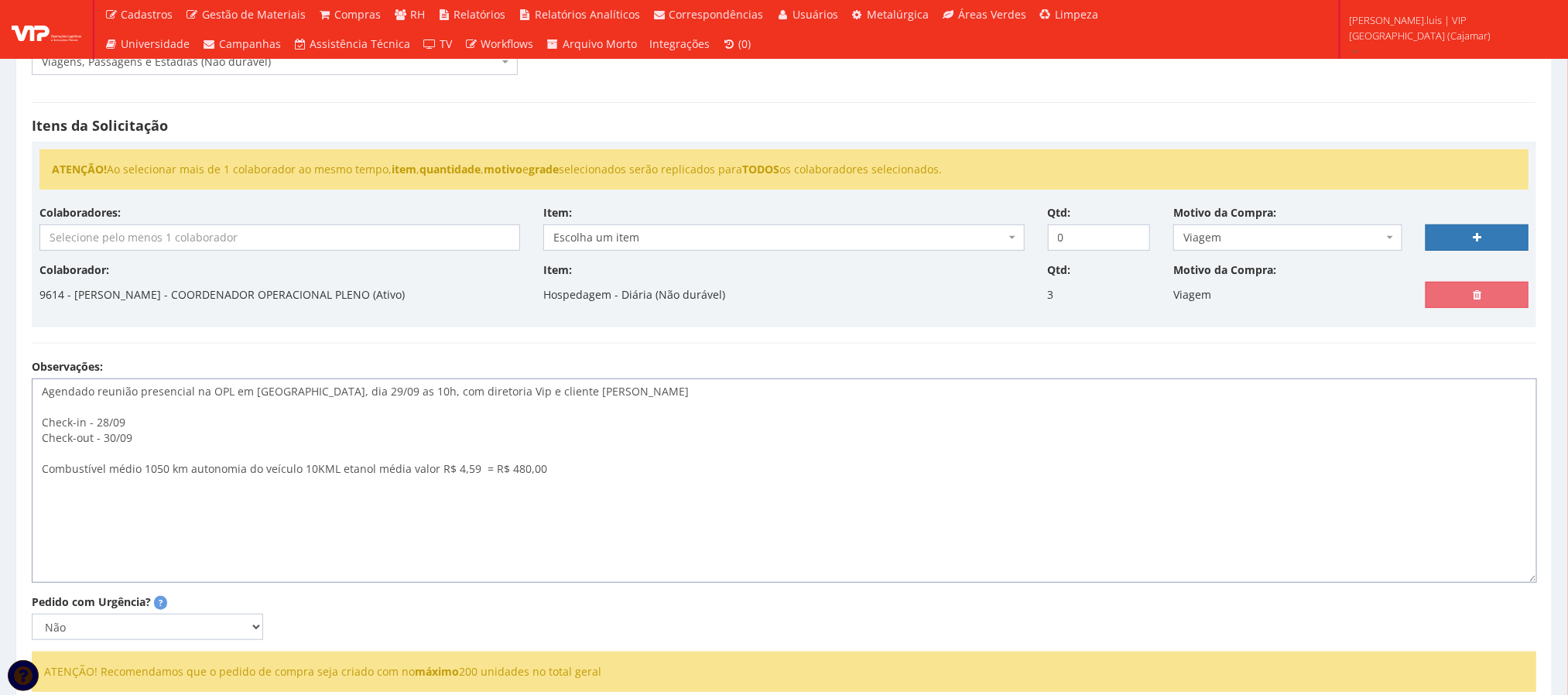
click at [111, 453] on textarea "Agendado reunião presencial na OPL em [GEOGRAPHIC_DATA], dia 29/09 as 10h, com …" at bounding box center [785, 480] width 1505 height 204
type textarea "Agendado reunião presencial na OPL em [GEOGRAPHIC_DATA], dia 29/09 as 10h, com …"
click at [255, 239] on input "search" at bounding box center [279, 237] width 478 height 25
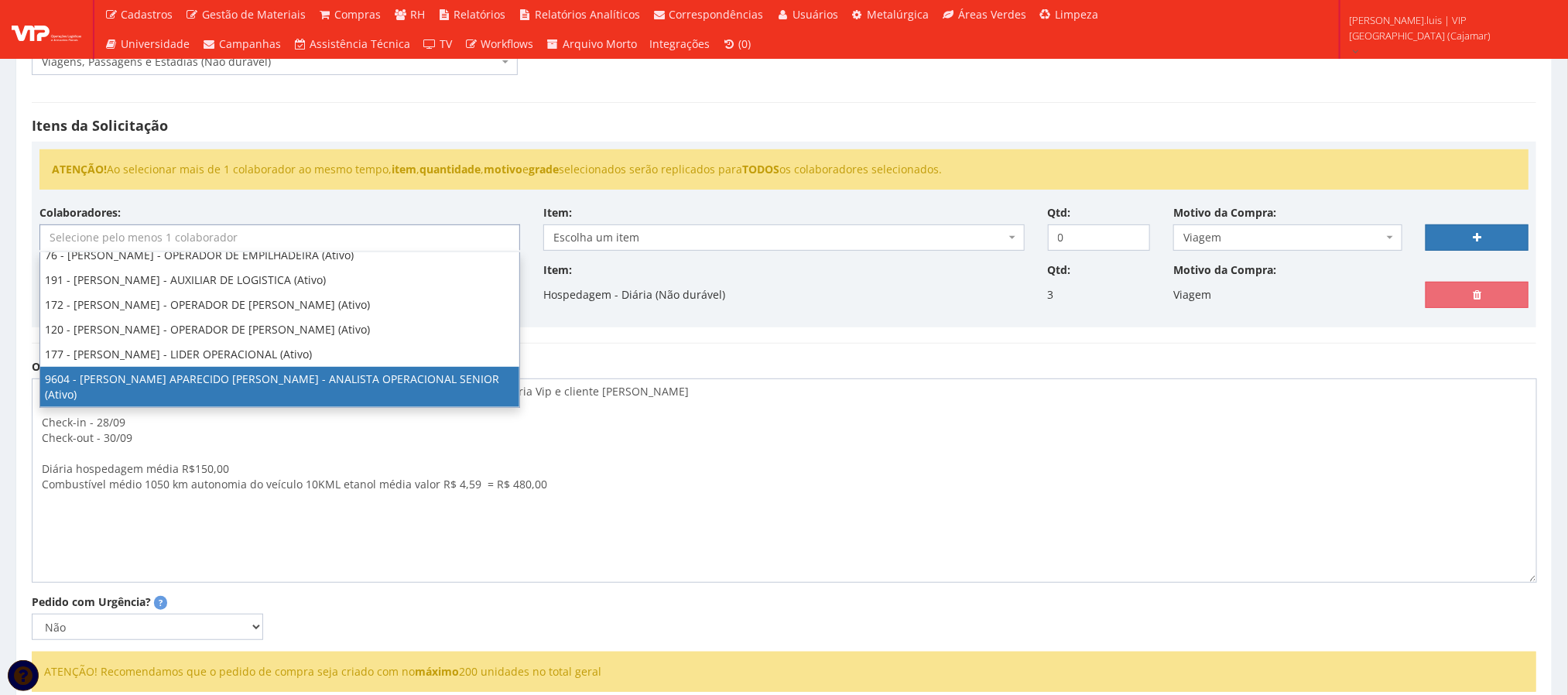
scroll to position [33, 0]
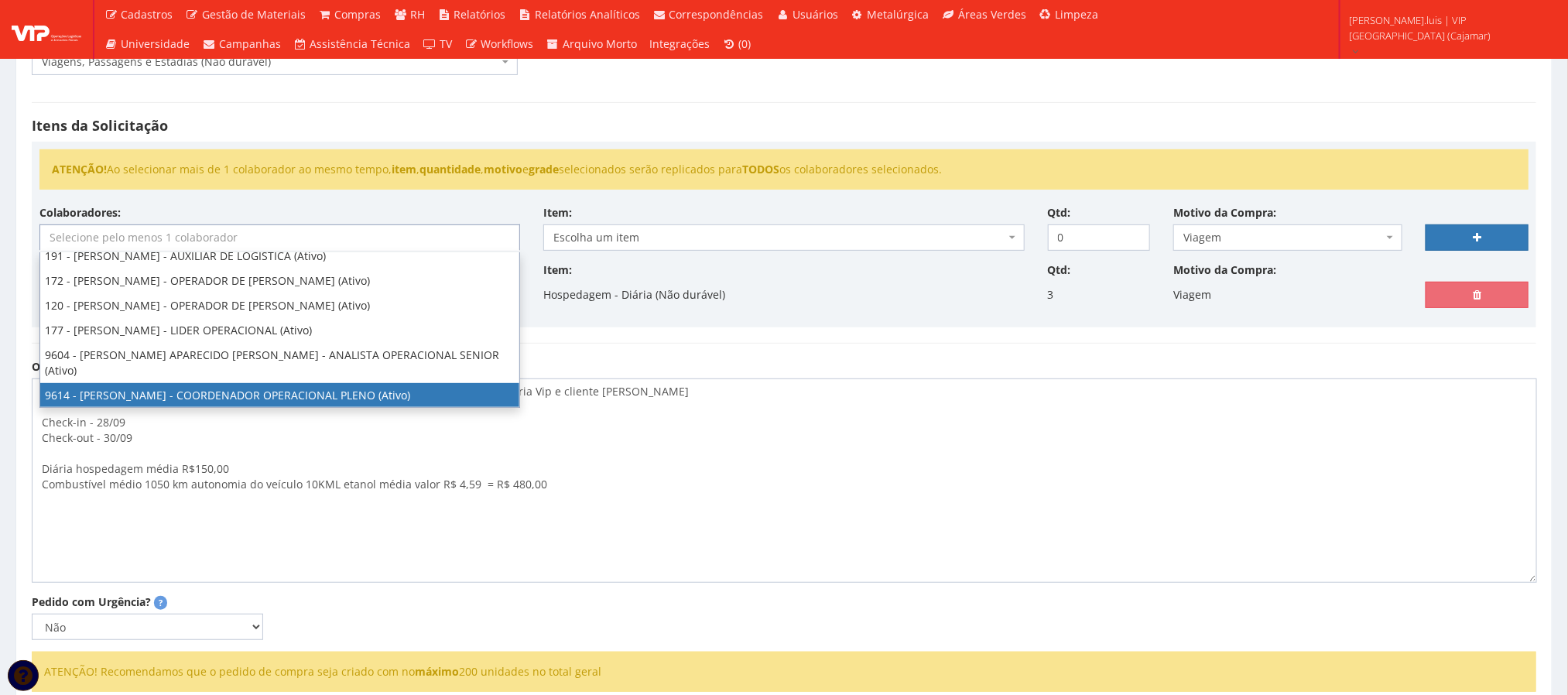
select select "3784"
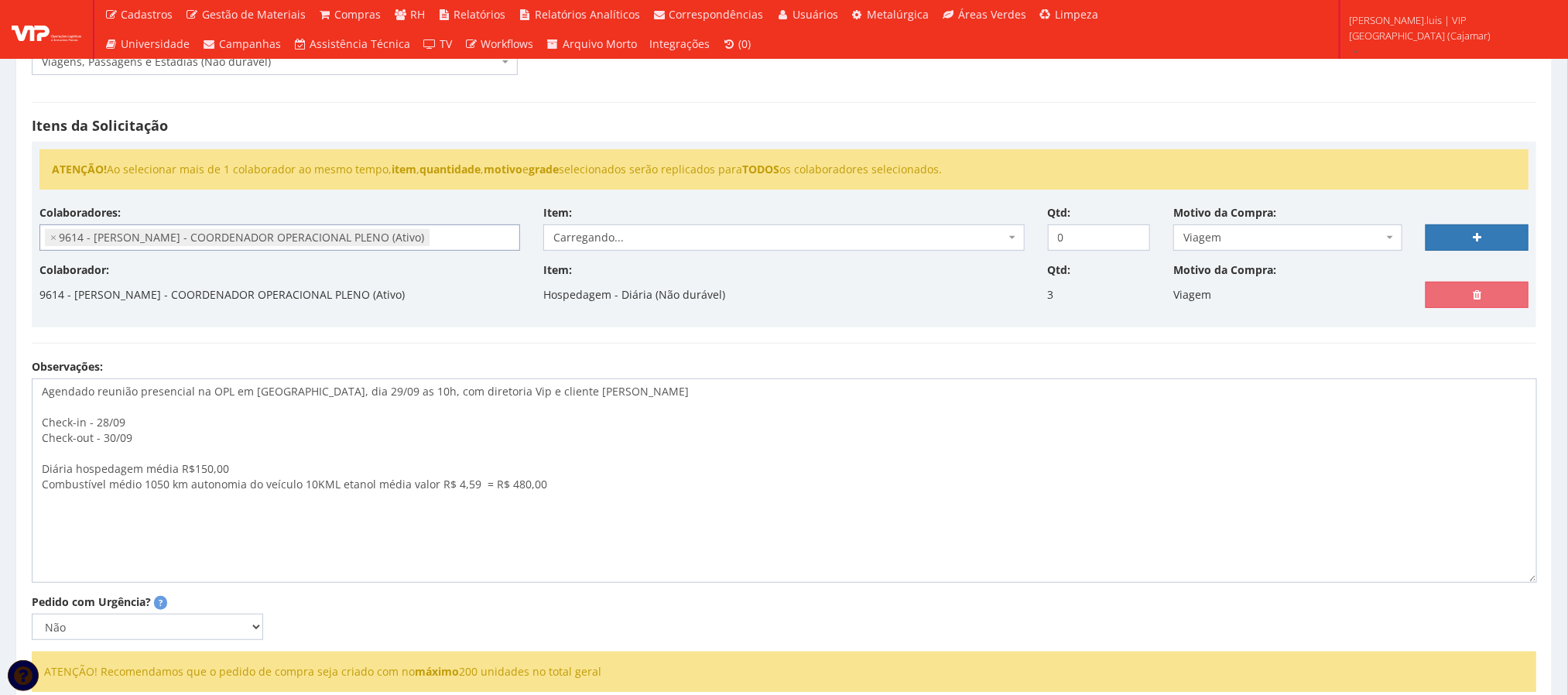
click at [611, 237] on span "Carregando..." at bounding box center [779, 238] width 451 height 16
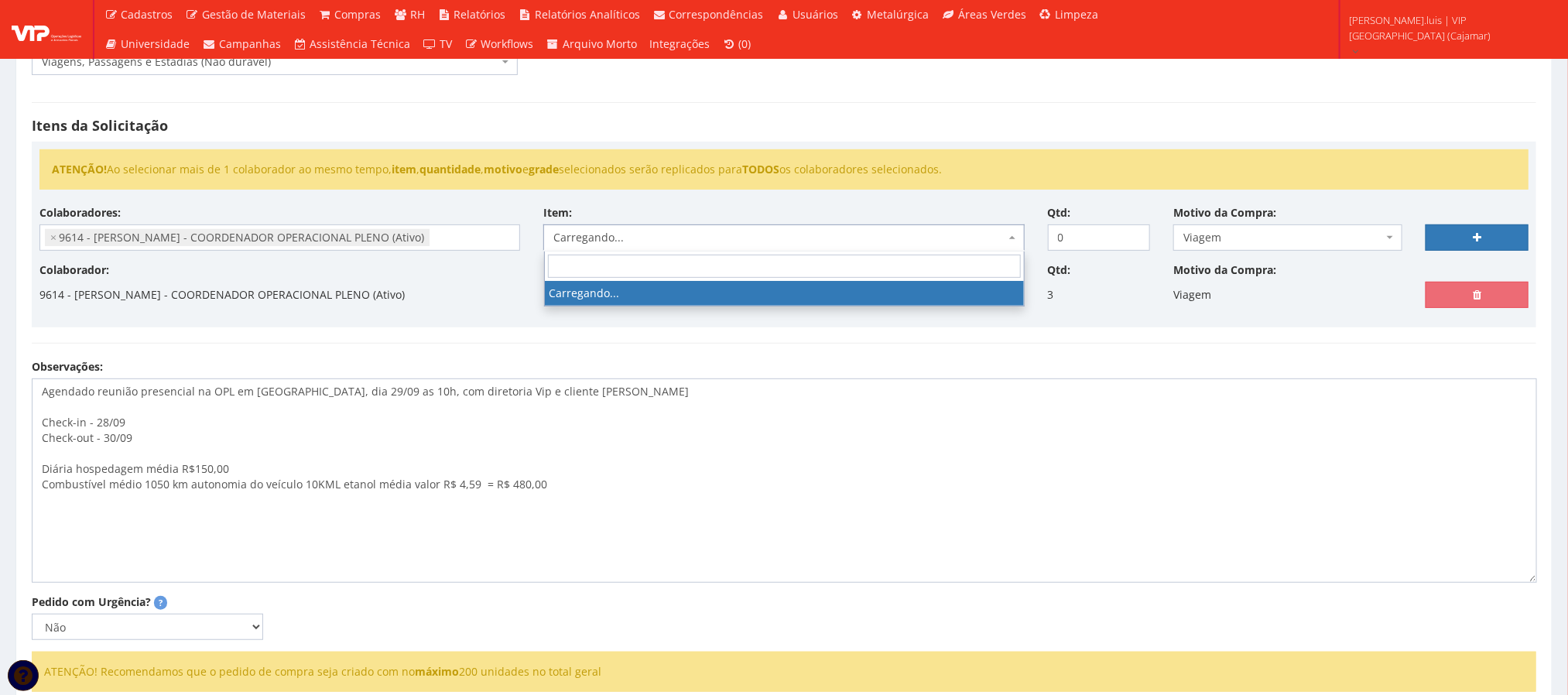
click at [611, 237] on span "Carregando..." at bounding box center [779, 238] width 451 height 16
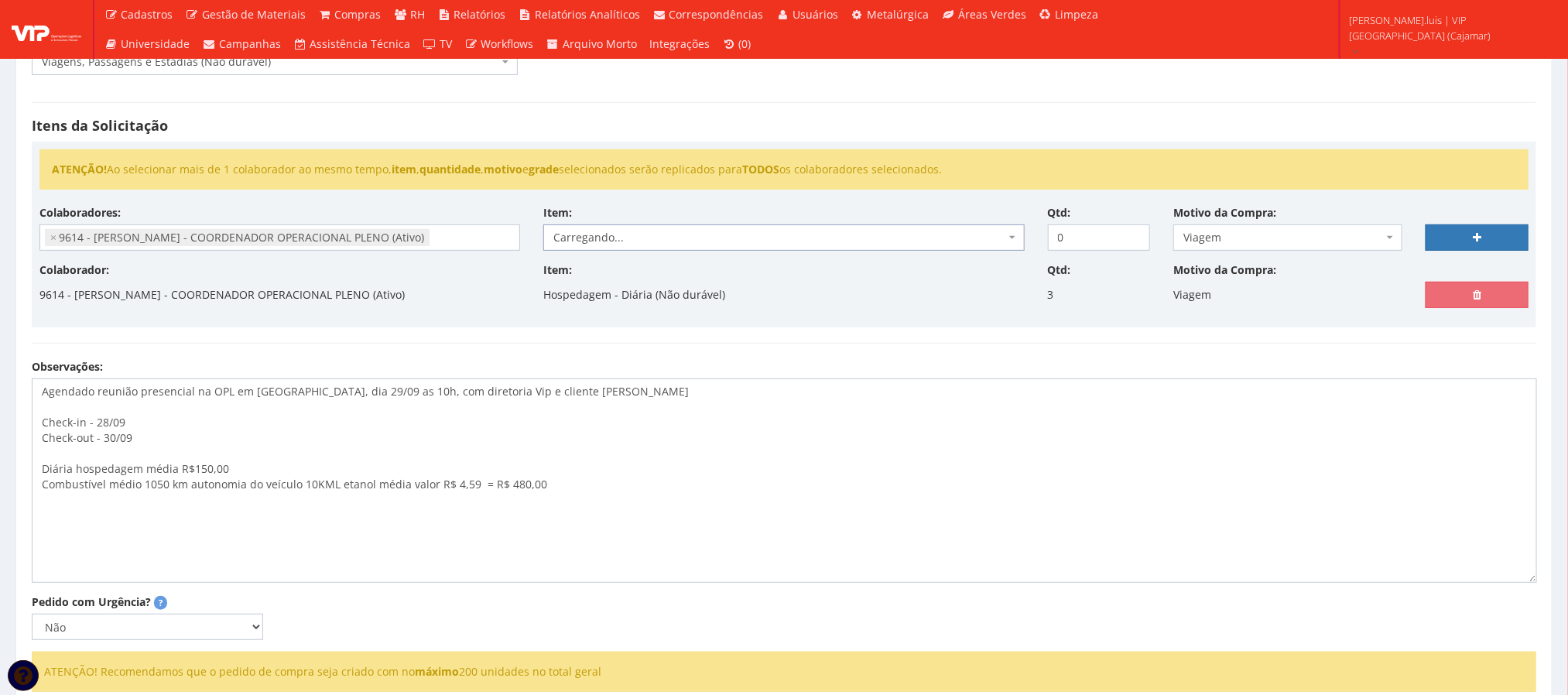
click at [611, 237] on span "Carregando..." at bounding box center [779, 238] width 451 height 16
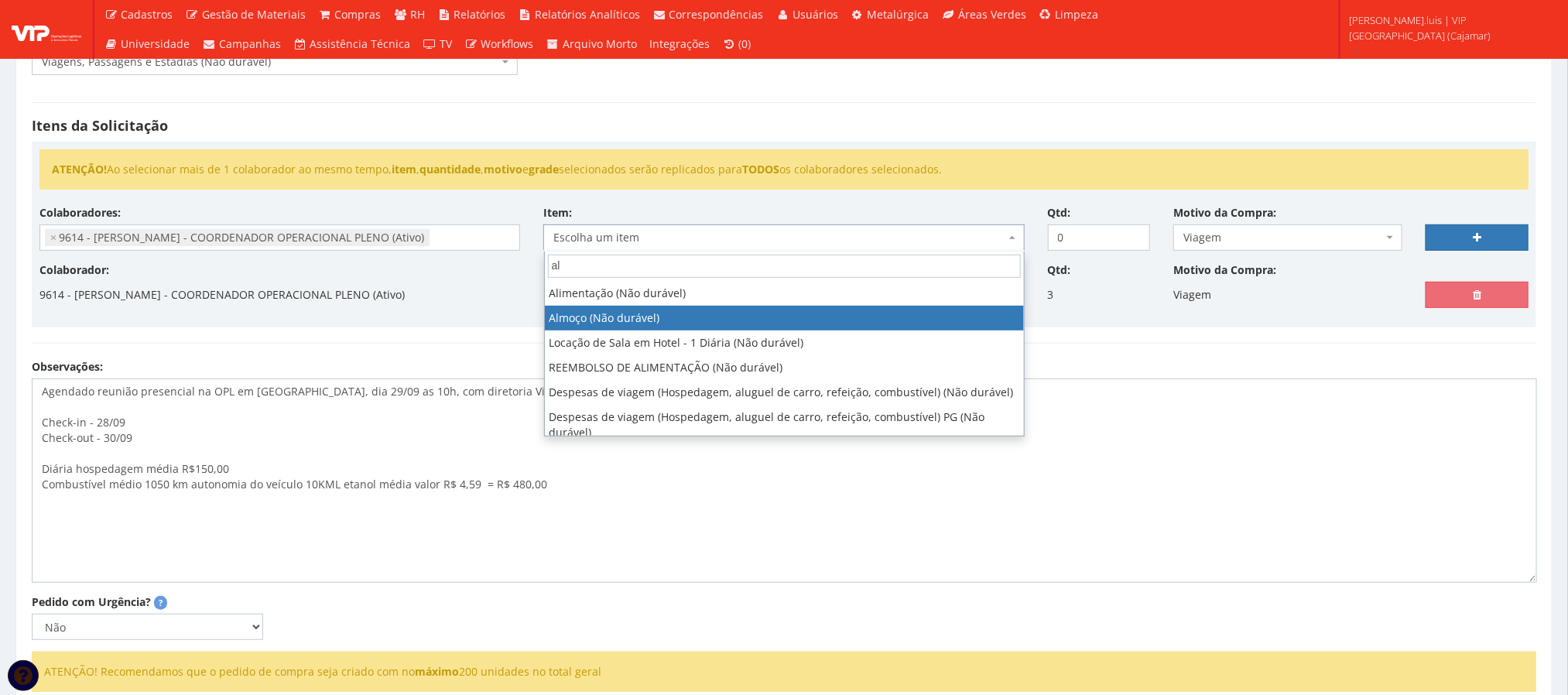
type input "al"
select select "578"
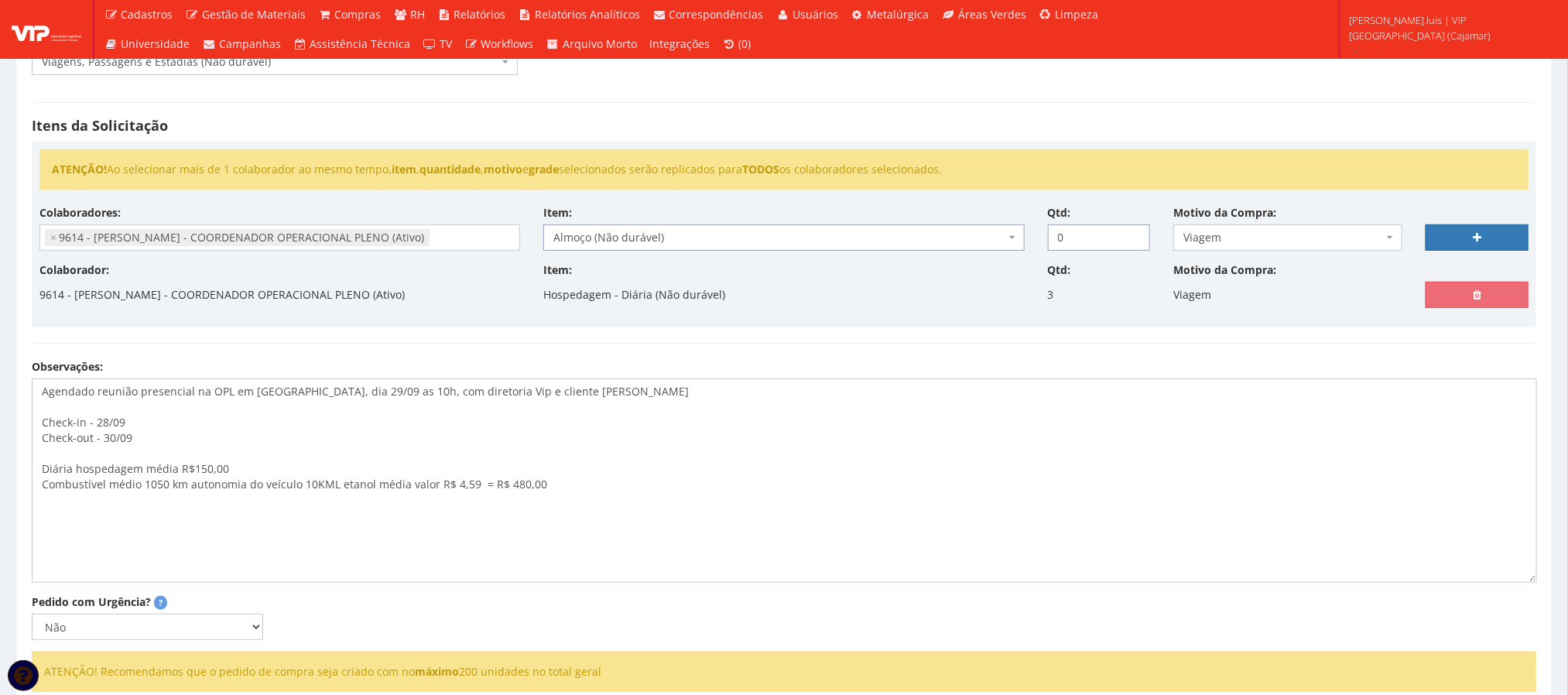
click at [1096, 246] on input "0" at bounding box center [1099, 238] width 103 height 26
click at [1064, 453] on textarea "Agendado reunião presencial na OPL em [GEOGRAPHIC_DATA], dia 29/09 as 10h, com …" at bounding box center [785, 480] width 1505 height 204
drag, startPoint x: 1071, startPoint y: 246, endPoint x: 998, endPoint y: 251, distance: 73.2
click at [998, 251] on div "Colaboradores: 76 - [PERSON_NAME] - OPERADOR DE EMPILHADEIRA (Ativo) 191 - [PER…" at bounding box center [784, 233] width 1512 height 57
type input "3"
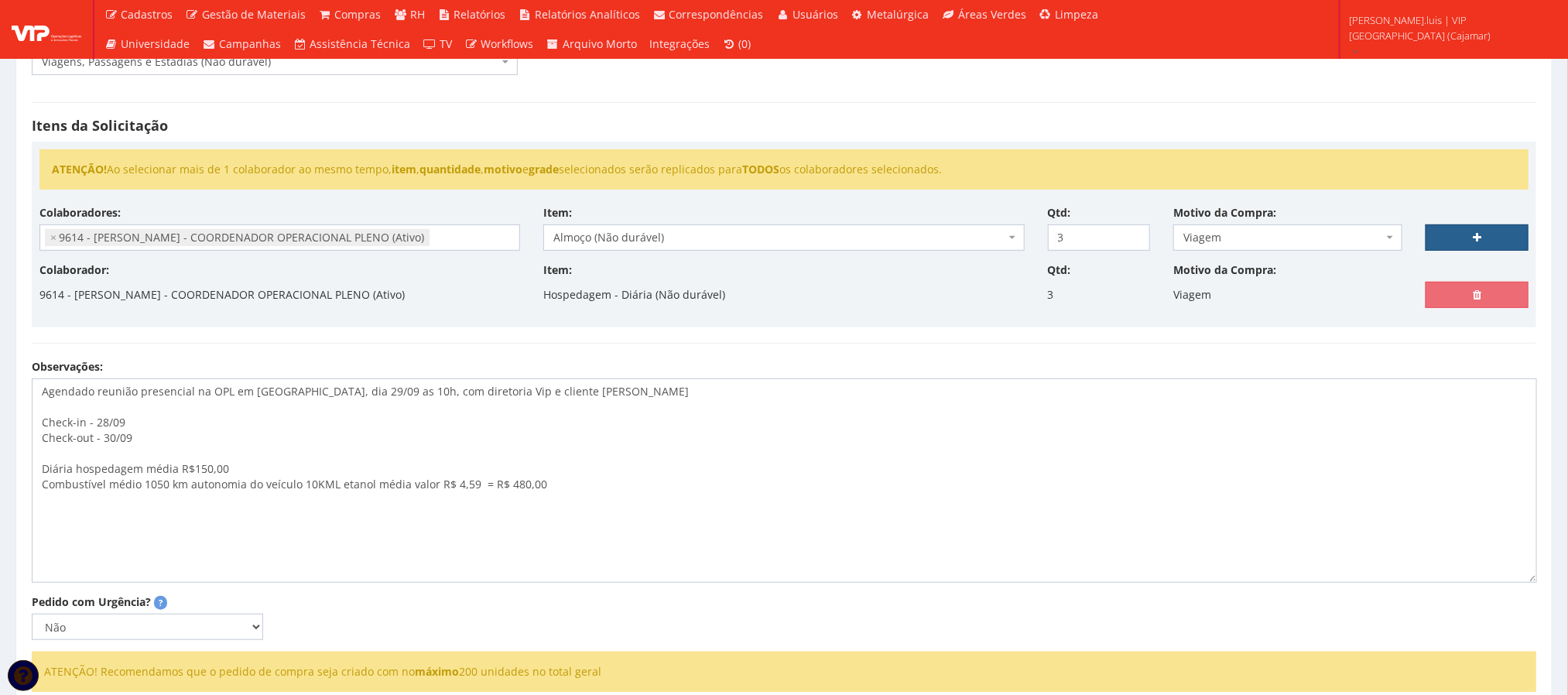
click at [1459, 233] on link at bounding box center [1477, 238] width 103 height 26
select select
type input "0"
select select
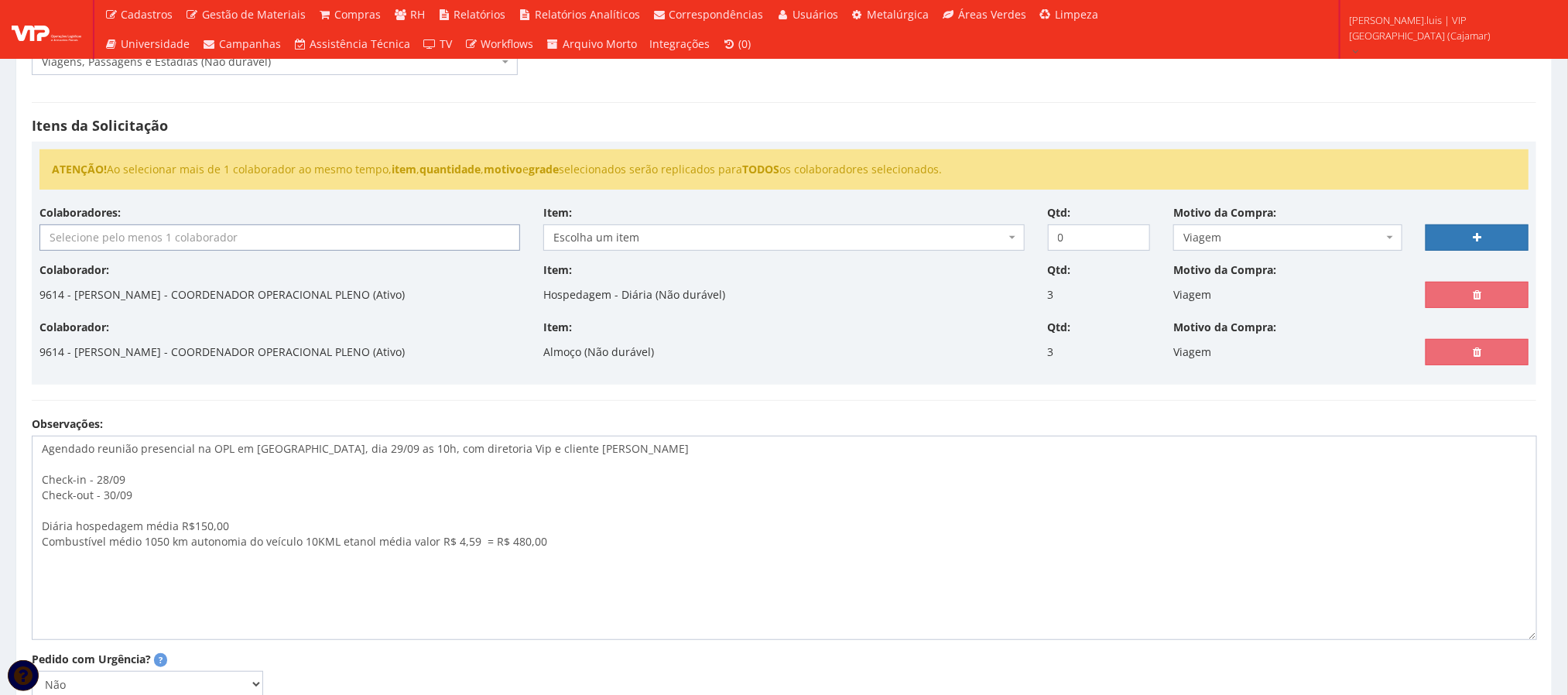
click at [177, 233] on input "search" at bounding box center [279, 237] width 478 height 25
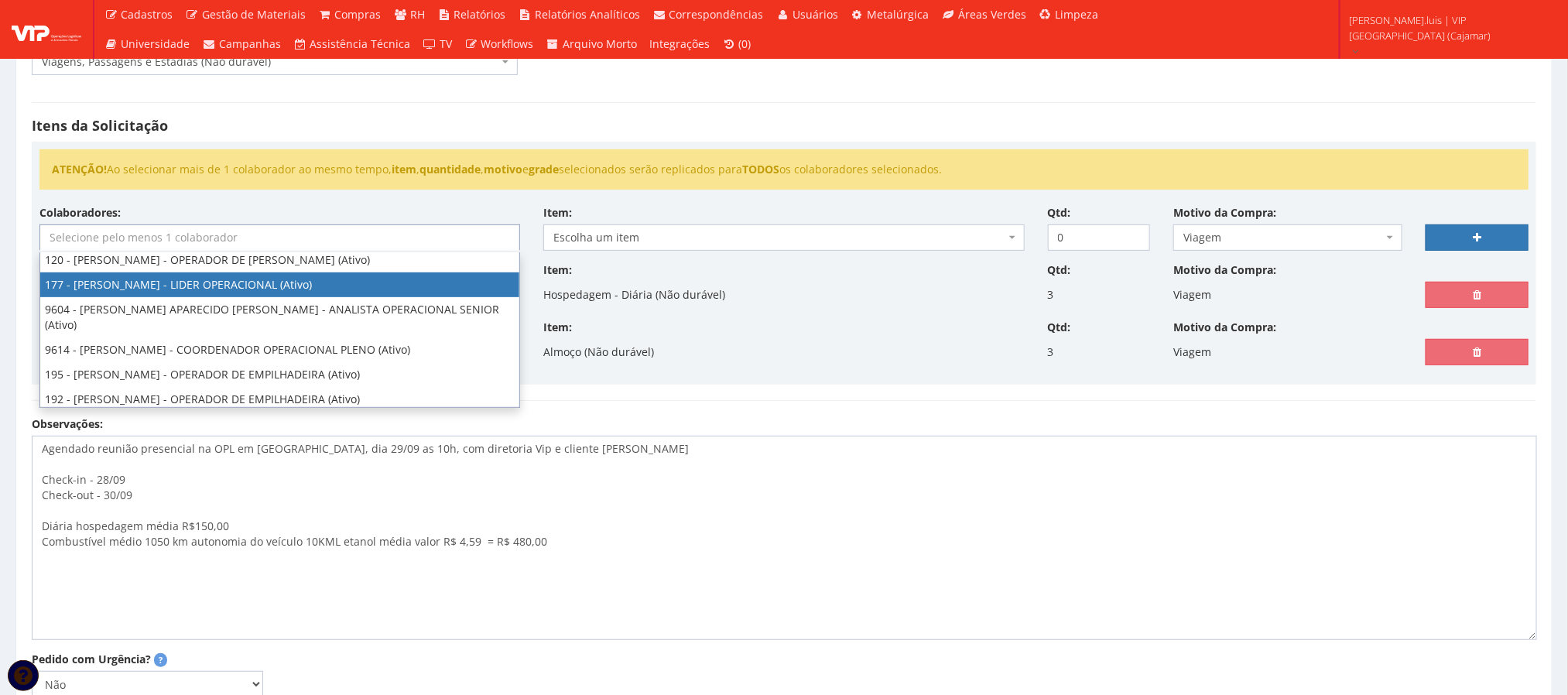
scroll to position [116, 0]
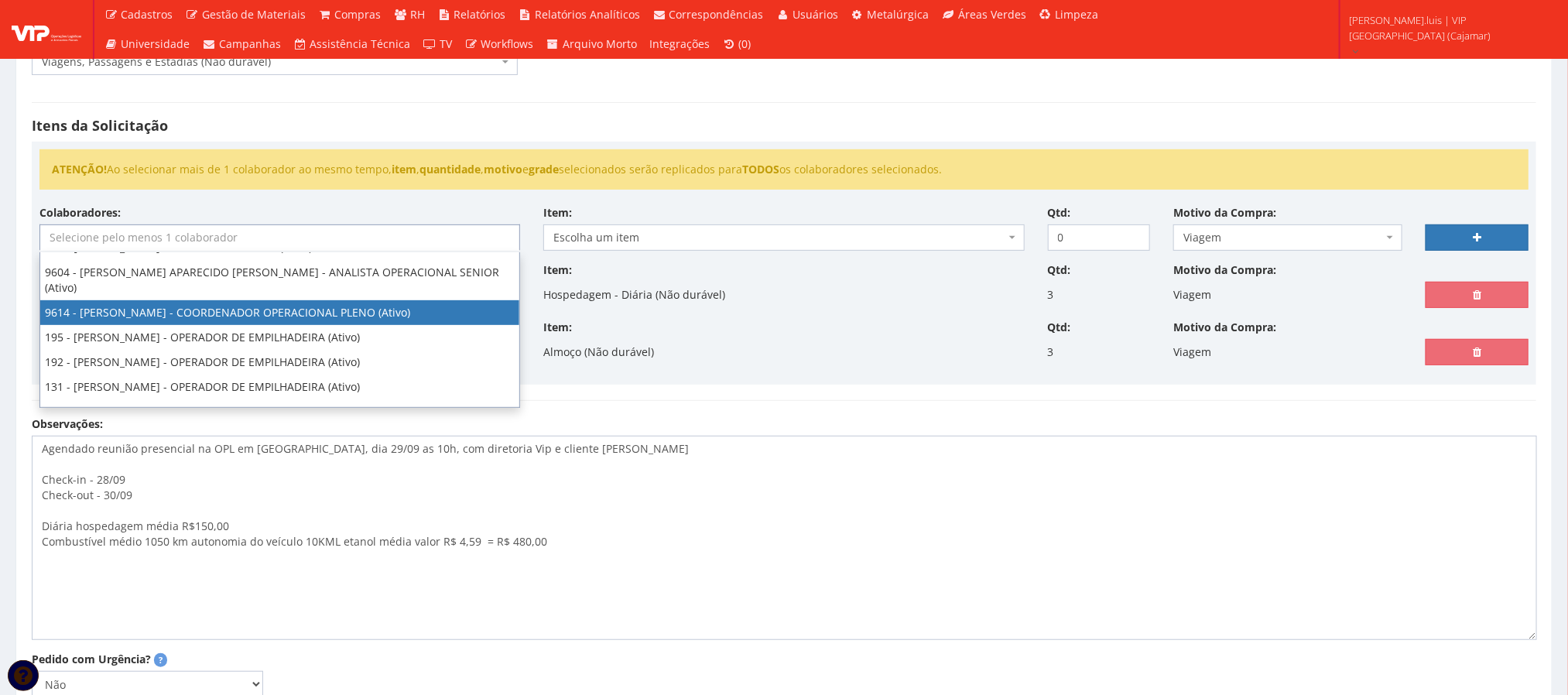
select select "3784"
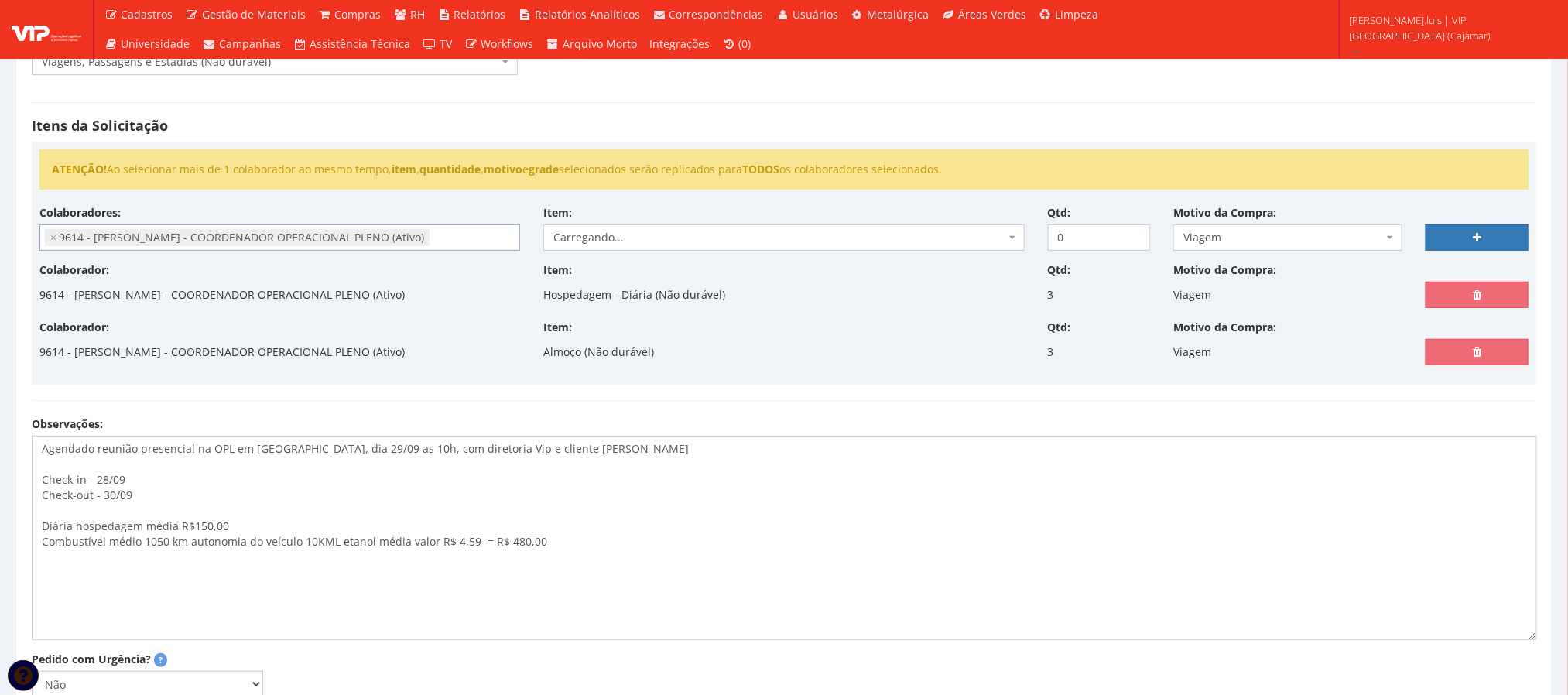
click at [603, 238] on span "Carregando..." at bounding box center [779, 238] width 451 height 16
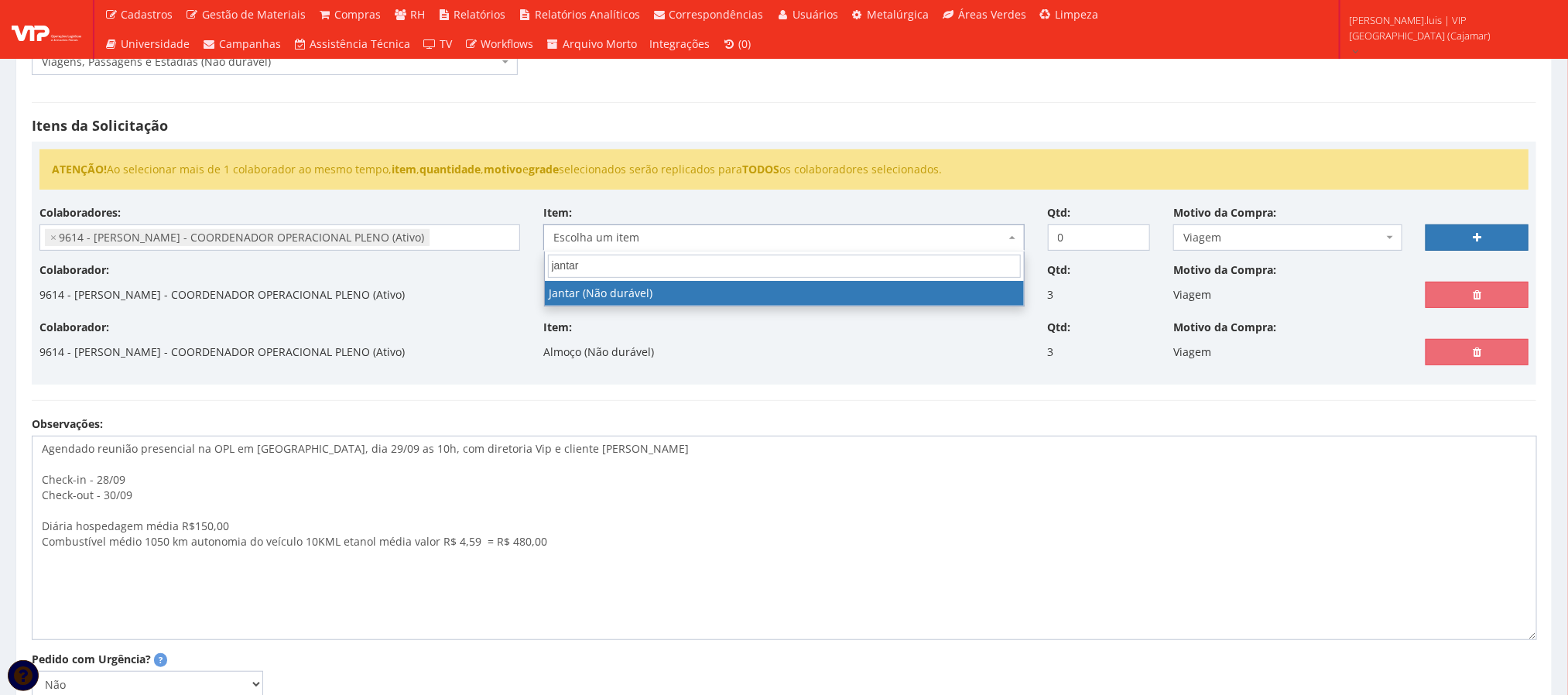
type input "jantar"
select select "579"
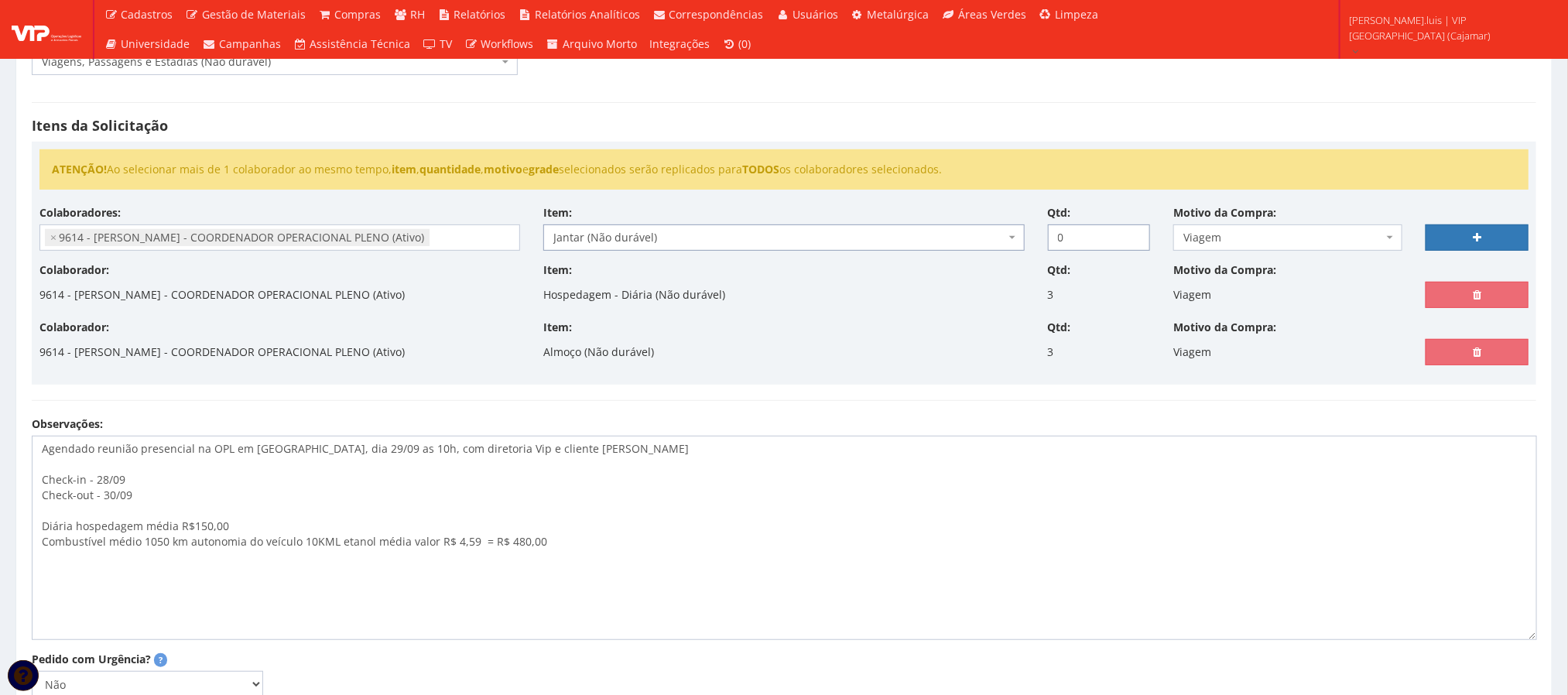
drag, startPoint x: 1066, startPoint y: 241, endPoint x: 1034, endPoint y: 232, distance: 33.2
click at [1045, 233] on div "Qtd: 0" at bounding box center [1099, 227] width 126 height 46
type input "3"
click at [1477, 245] on link at bounding box center [1477, 238] width 103 height 26
select select
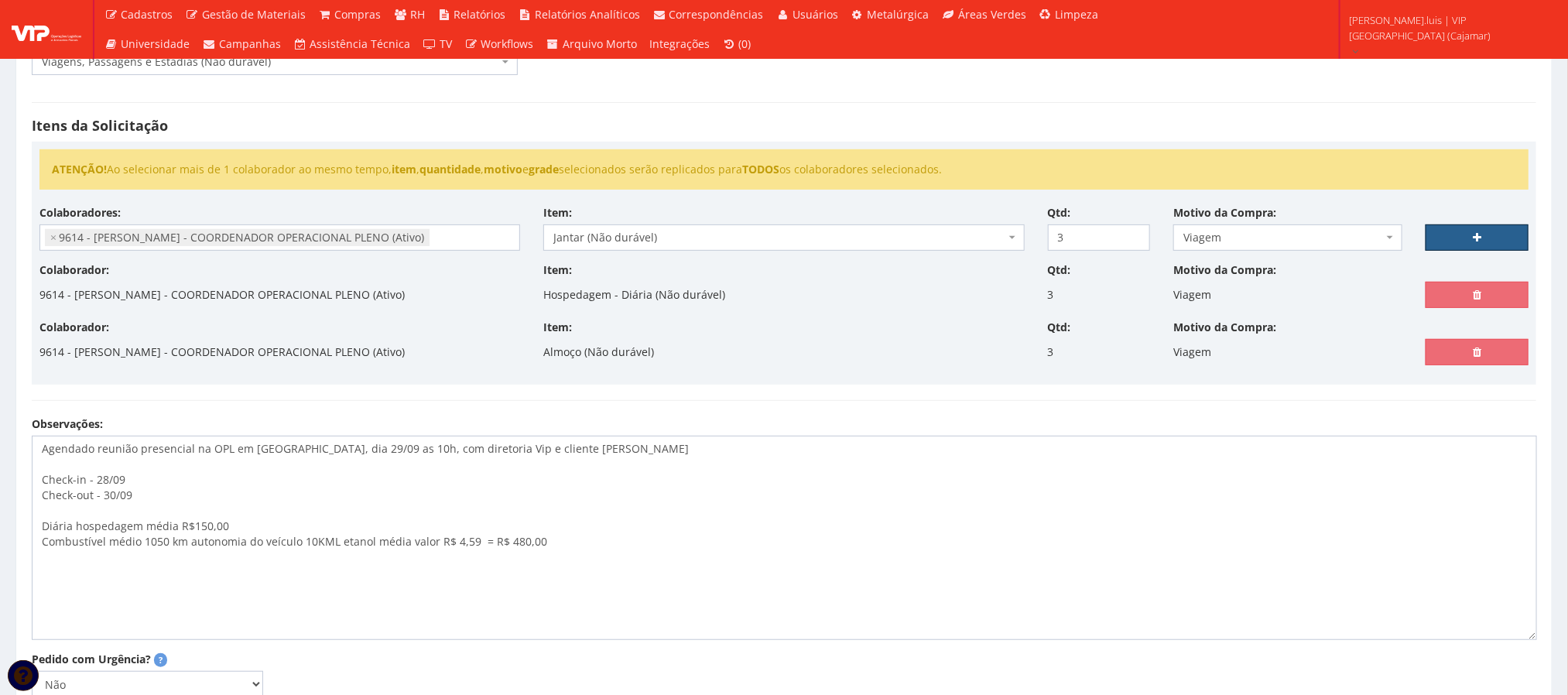
type input "0"
select select
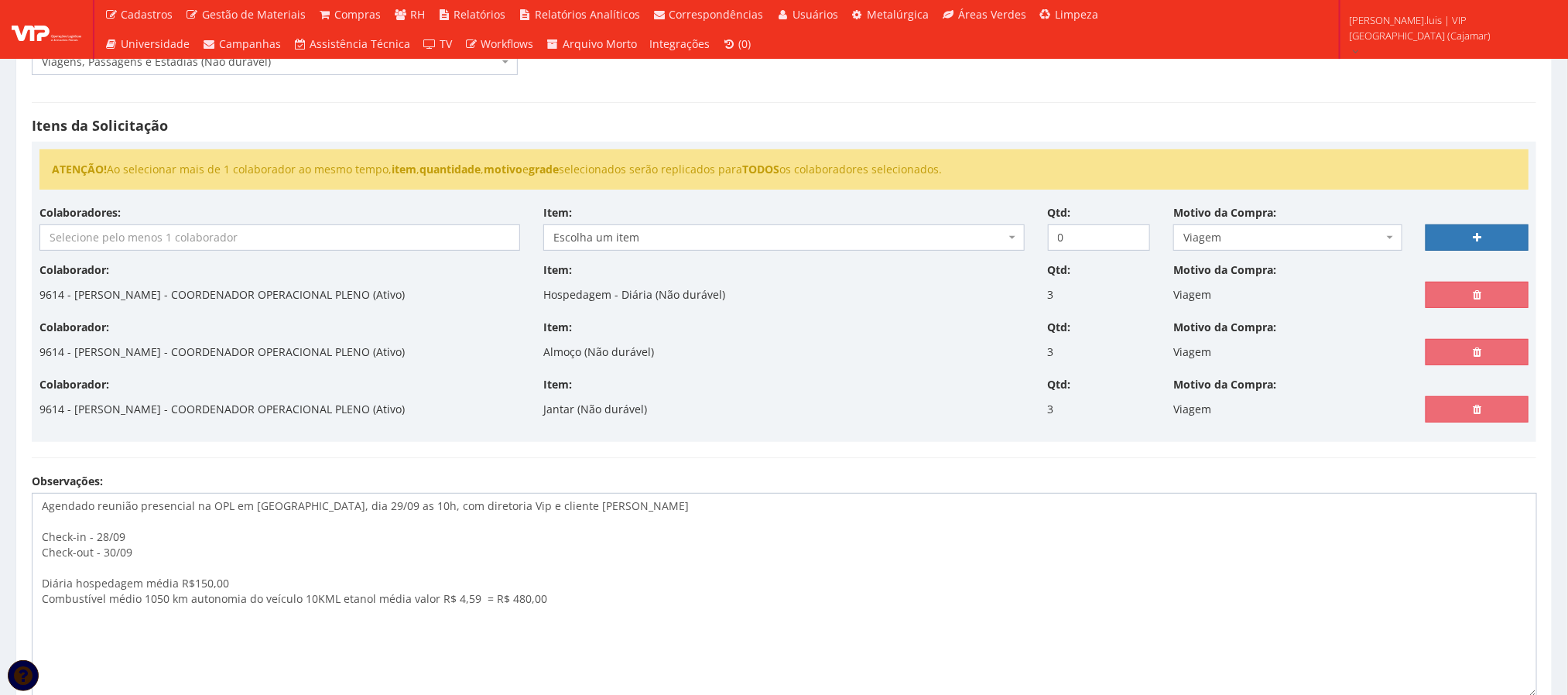
click at [307, 246] on input "search" at bounding box center [279, 237] width 478 height 25
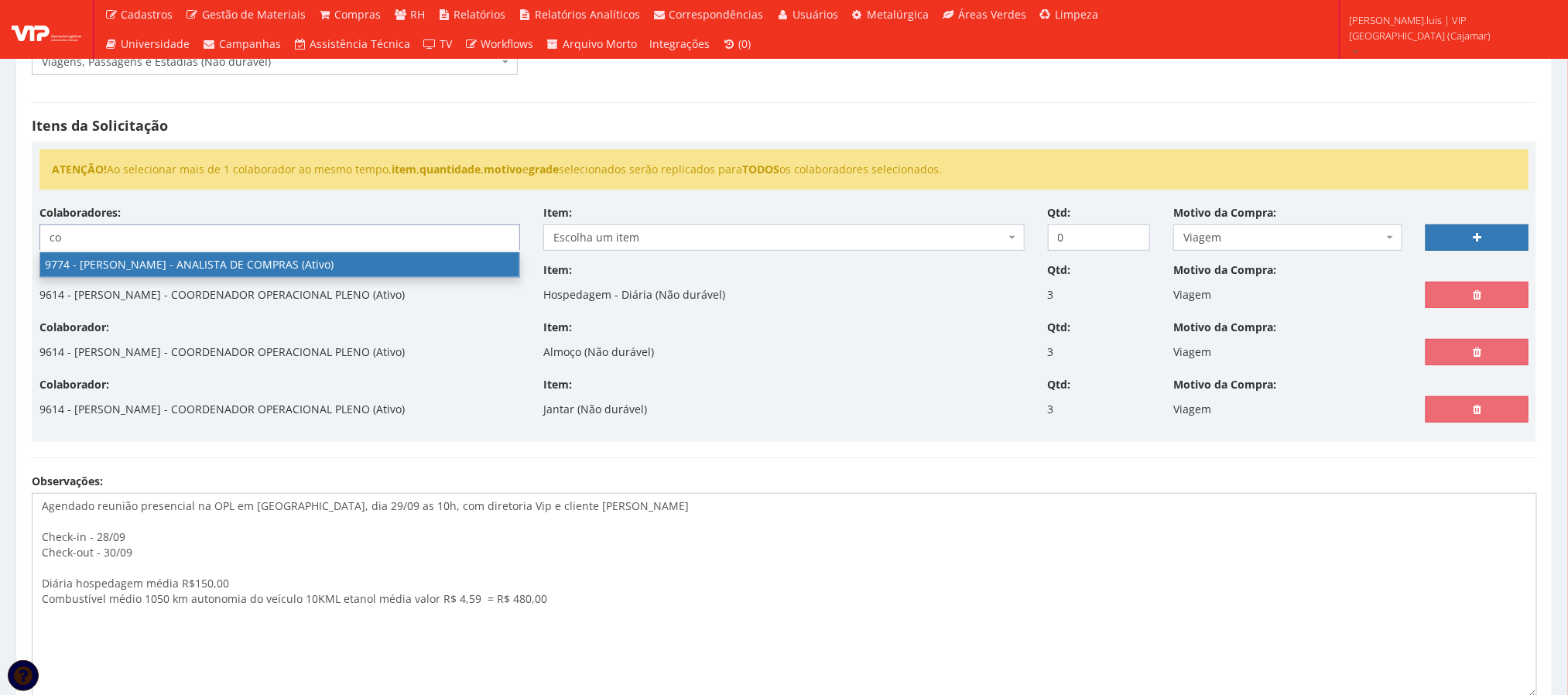
type input "c"
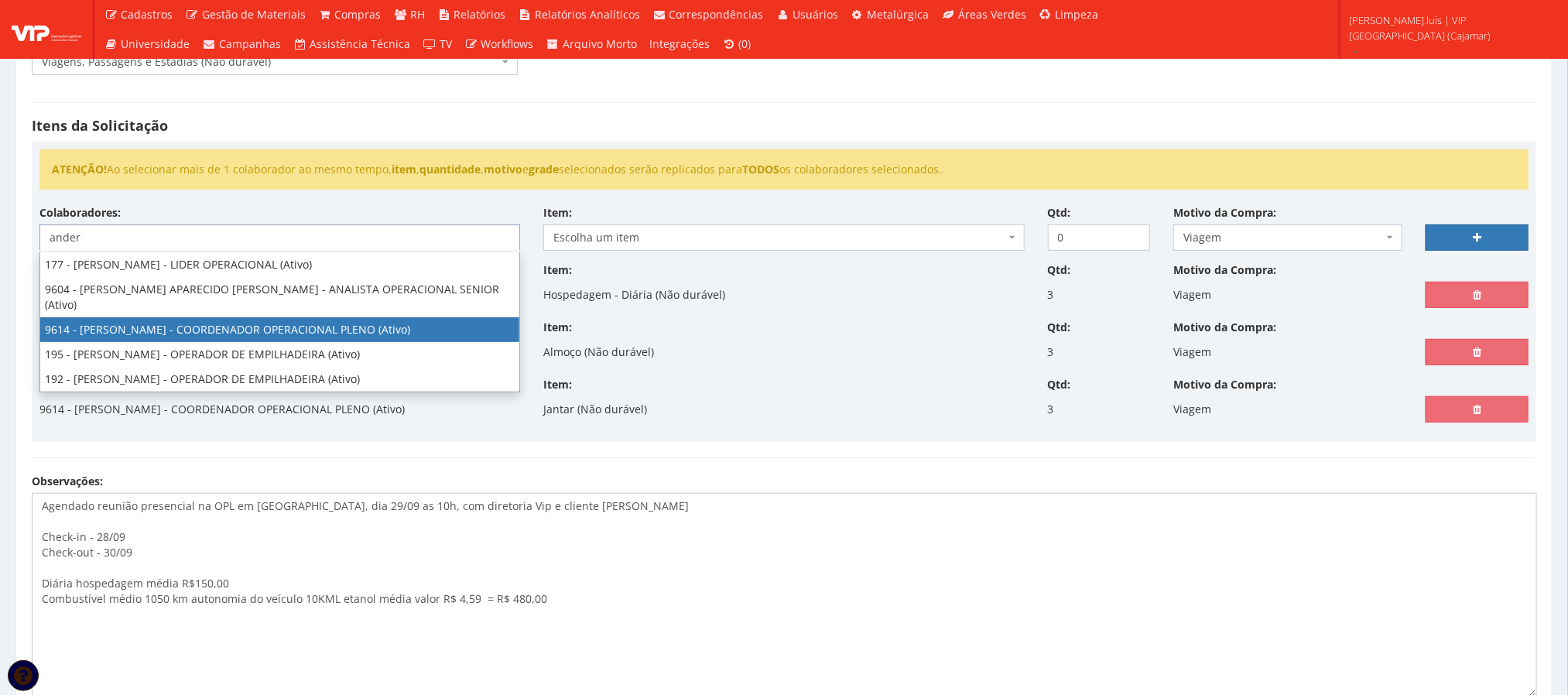
type input "ander"
select select "3784"
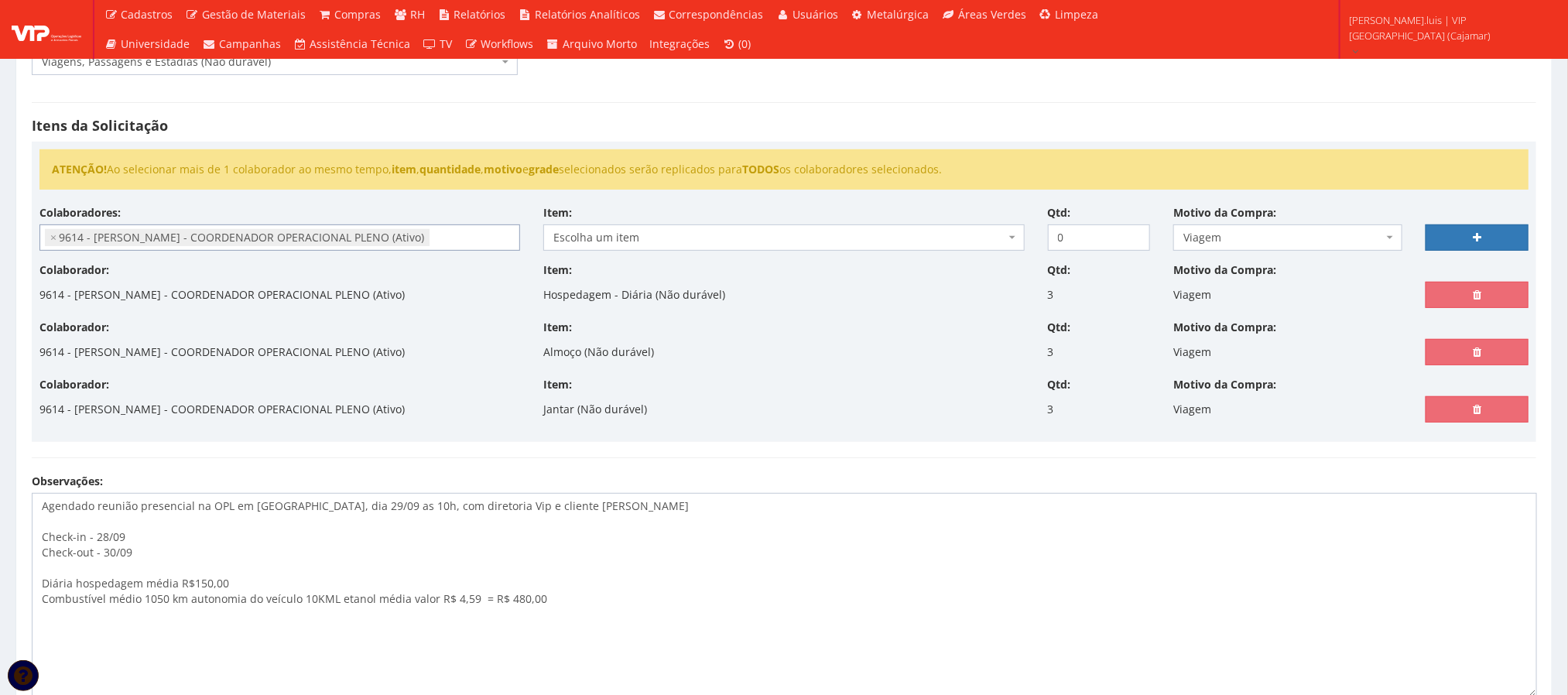
click at [604, 242] on span "Escolha um item" at bounding box center [779, 238] width 451 height 16
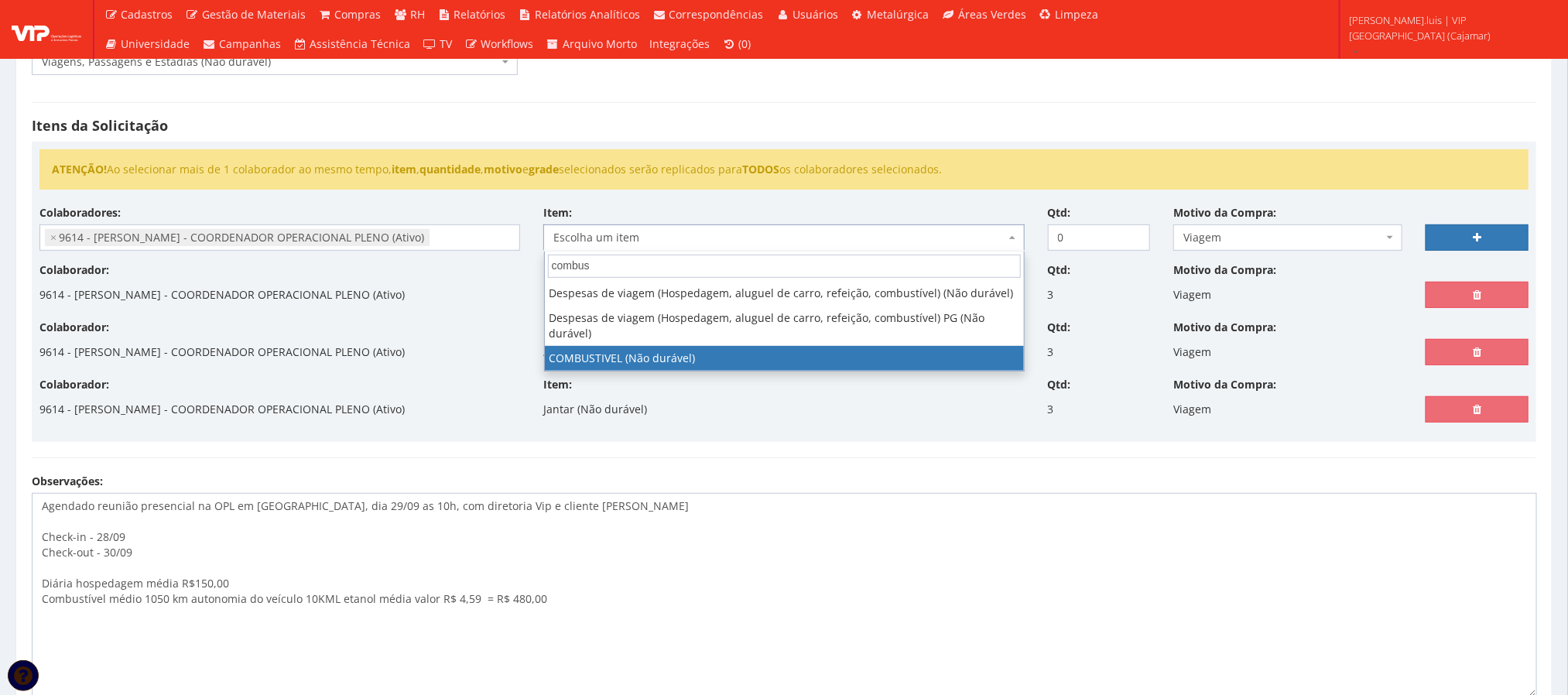
type input "combus"
select select "2027"
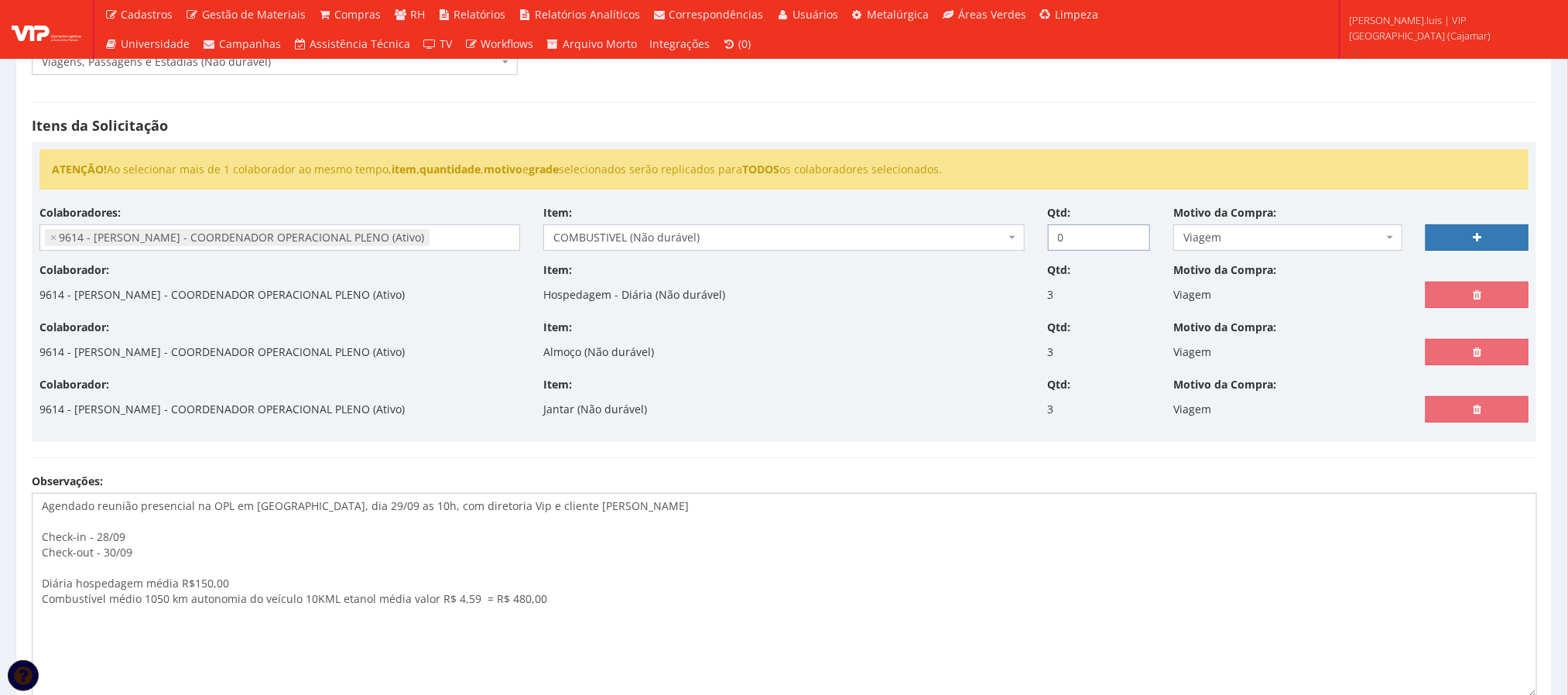
click at [1071, 239] on input "0" at bounding box center [1099, 238] width 103 height 26
type input "1"
click at [1472, 235] on icon at bounding box center [1477, 237] width 9 height 10
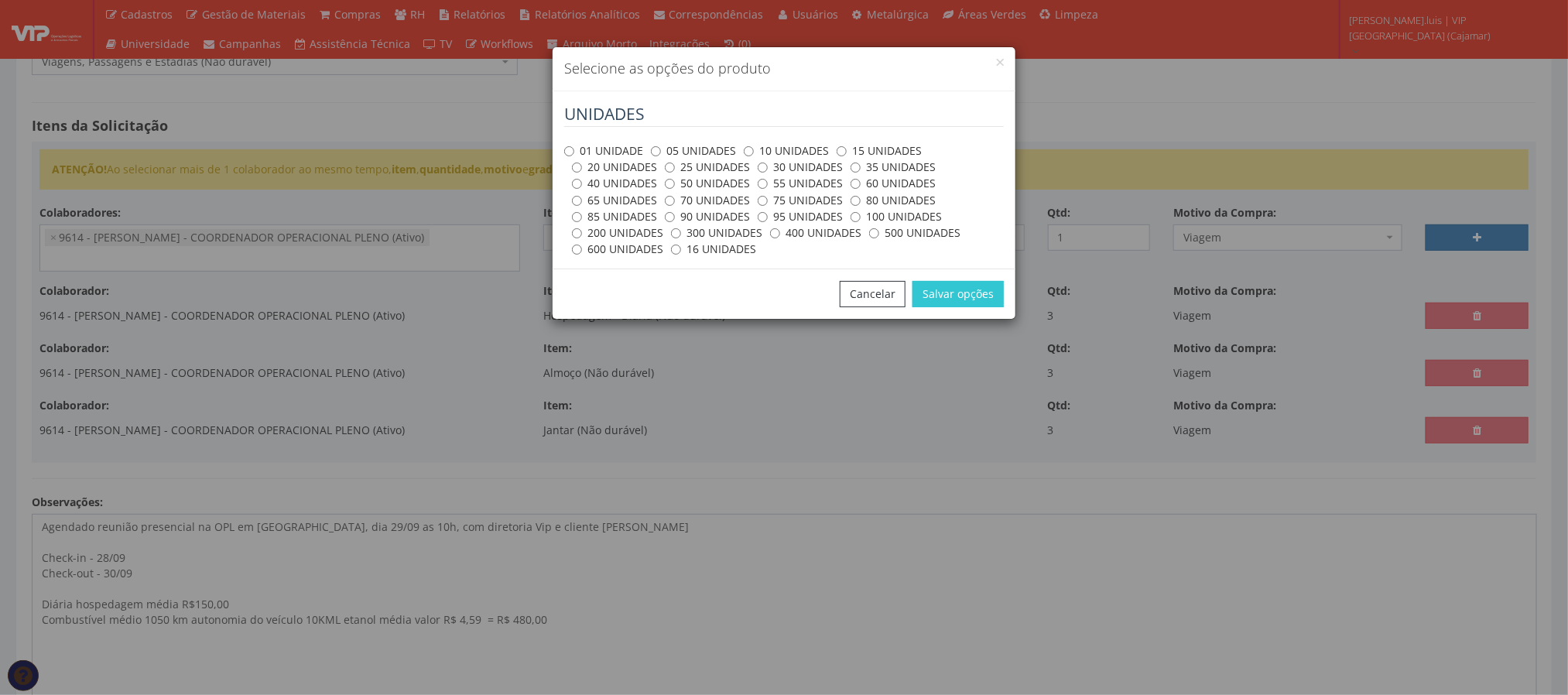
click at [892, 220] on label "100 UNIDADES" at bounding box center [896, 217] width 91 height 16
click at [860, 220] on input "100 UNIDADES" at bounding box center [856, 217] width 10 height 10
radio input "true"
click at [954, 288] on button "Salvar opções" at bounding box center [958, 294] width 91 height 26
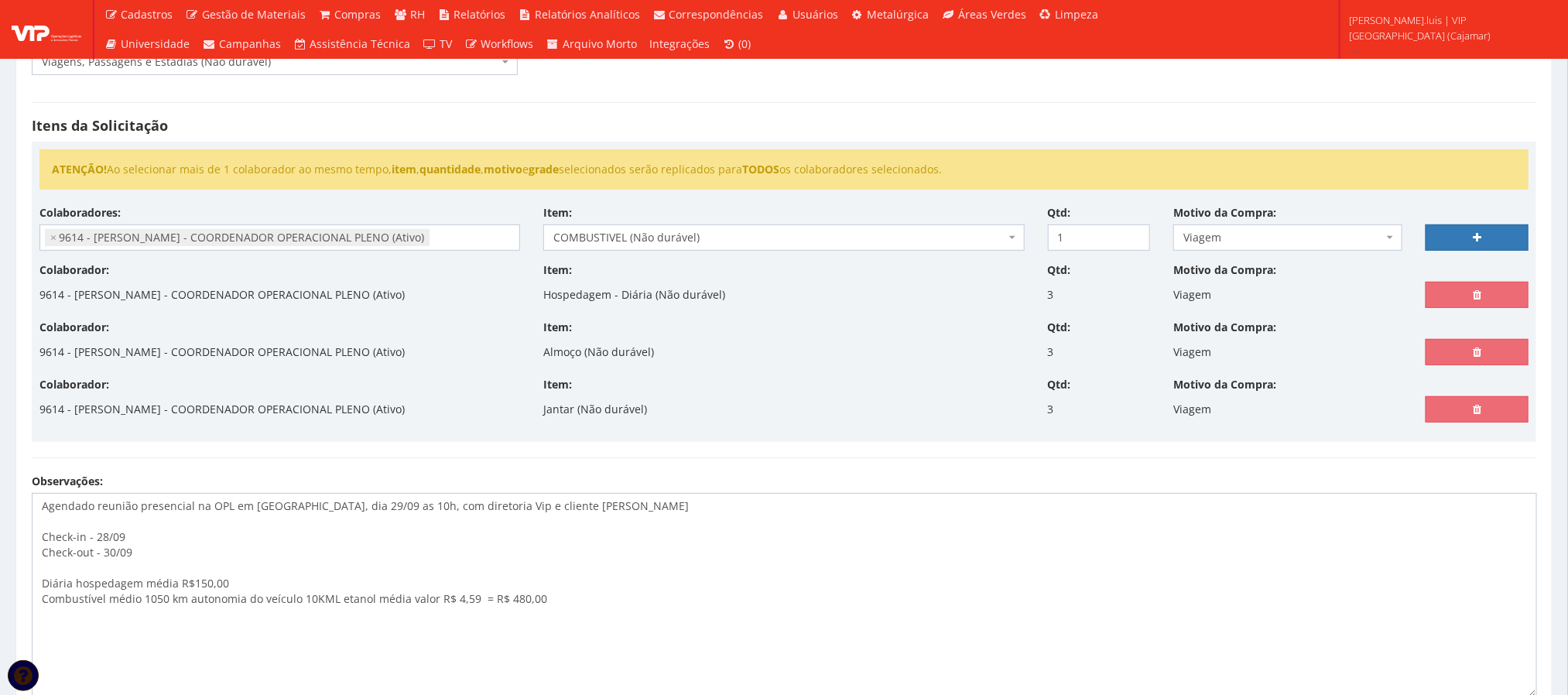
select select
type input "0"
select select
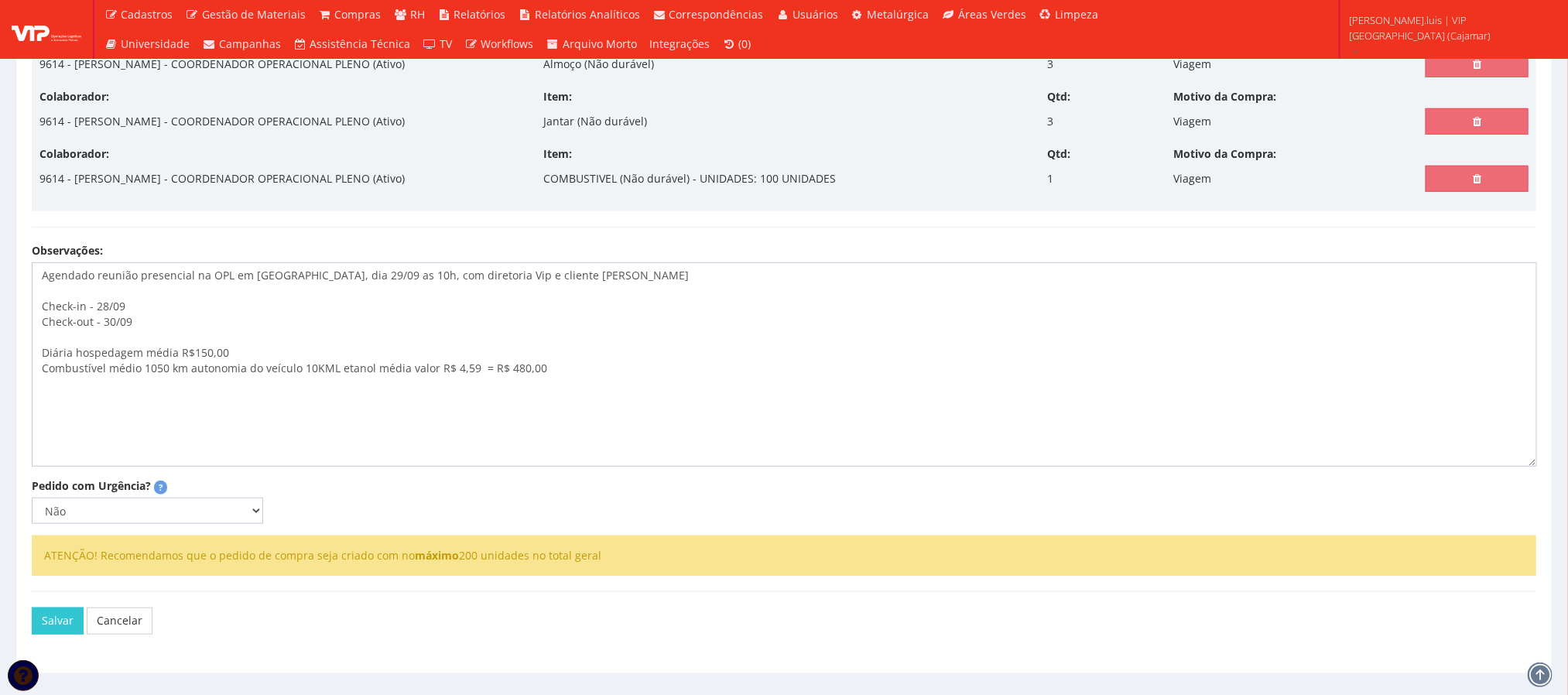
scroll to position [534, 0]
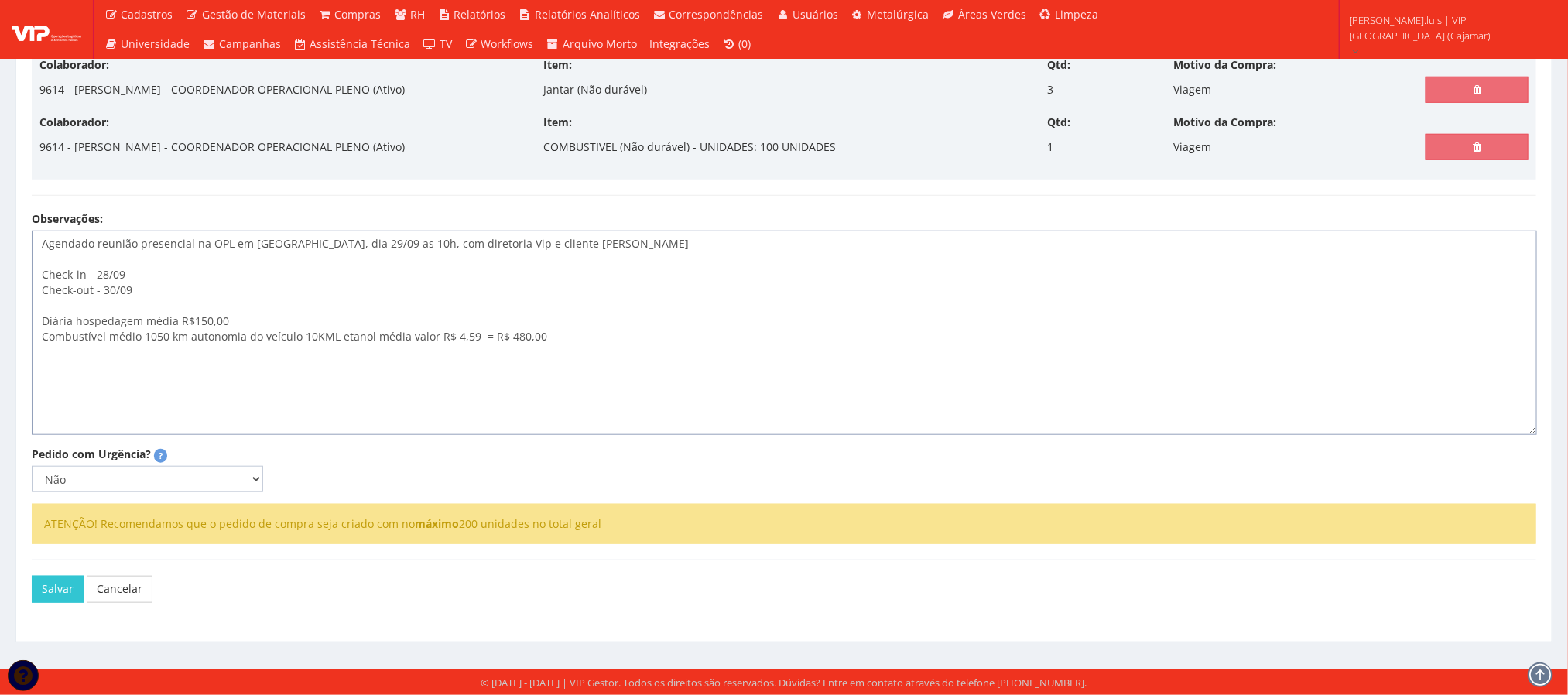
click at [200, 318] on textarea "Agendado reunião presencial na OPL em [GEOGRAPHIC_DATA], dia 29/09 as 10h, com …" at bounding box center [785, 332] width 1505 height 204
click at [0, 0] on lt-em "R$ 150,00" at bounding box center [0, 0] width 0 height 0
type textarea "Agendado reunião presencial na OPL em [GEOGRAPHIC_DATA], dia 29/09 as 10h, com …"
click at [833, 327] on textarea "Agendado reunião presencial na OPL em [GEOGRAPHIC_DATA], dia 29/09 as 10h, com …" at bounding box center [785, 332] width 1505 height 204
